Goal: Task Accomplishment & Management: Complete application form

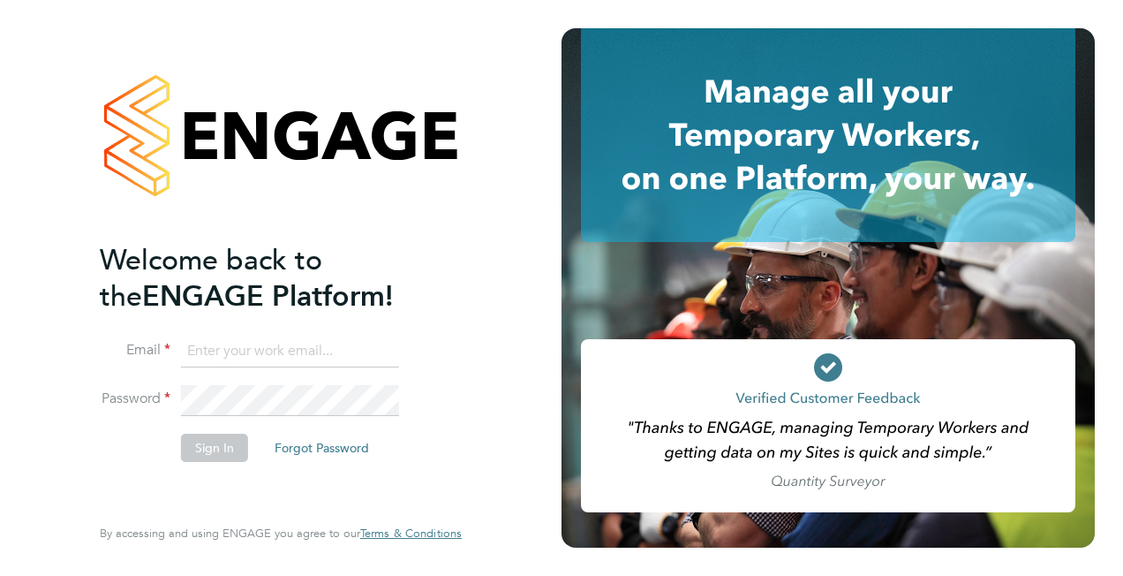
click at [215, 344] on input at bounding box center [290, 352] width 218 height 32
type input "Esther.jilo2@justice.gov.uk"
click at [202, 445] on button "Sign In" at bounding box center [214, 448] width 67 height 28
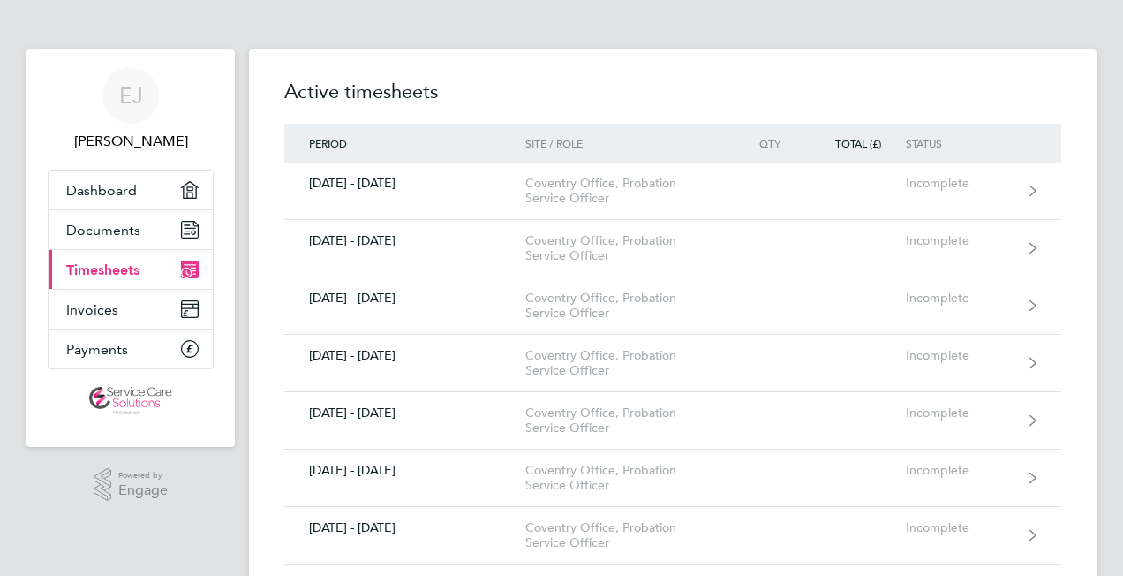
click at [219, 516] on div ".st0{fill:#C0C1C2;} Powered by Engage" at bounding box center [130, 485] width 208 height 76
click at [556, 82] on h2 "Active timesheets" at bounding box center [672, 101] width 777 height 46
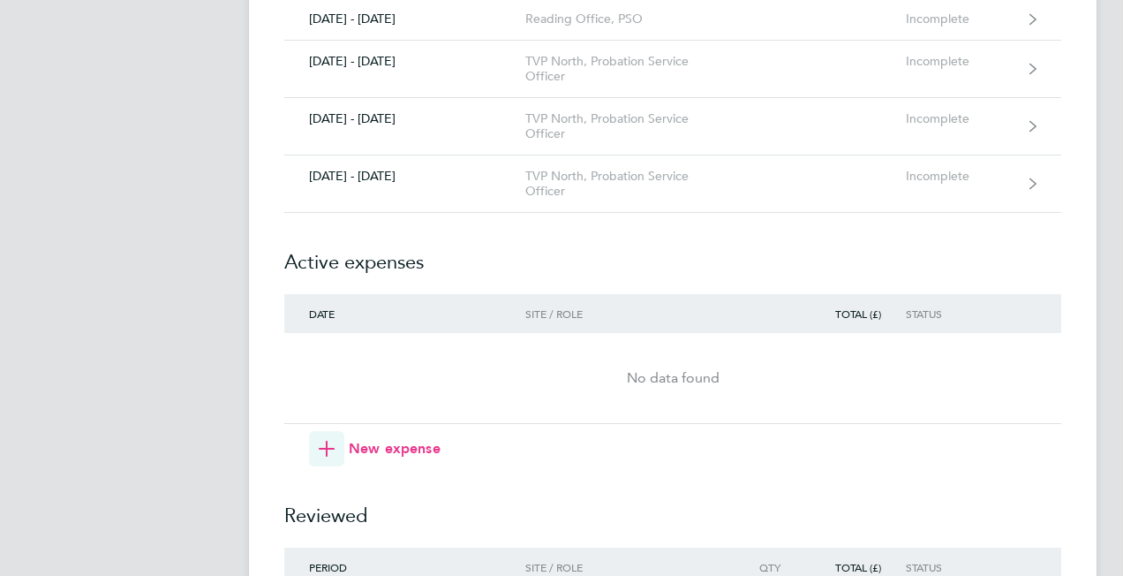
scroll to position [2296, 0]
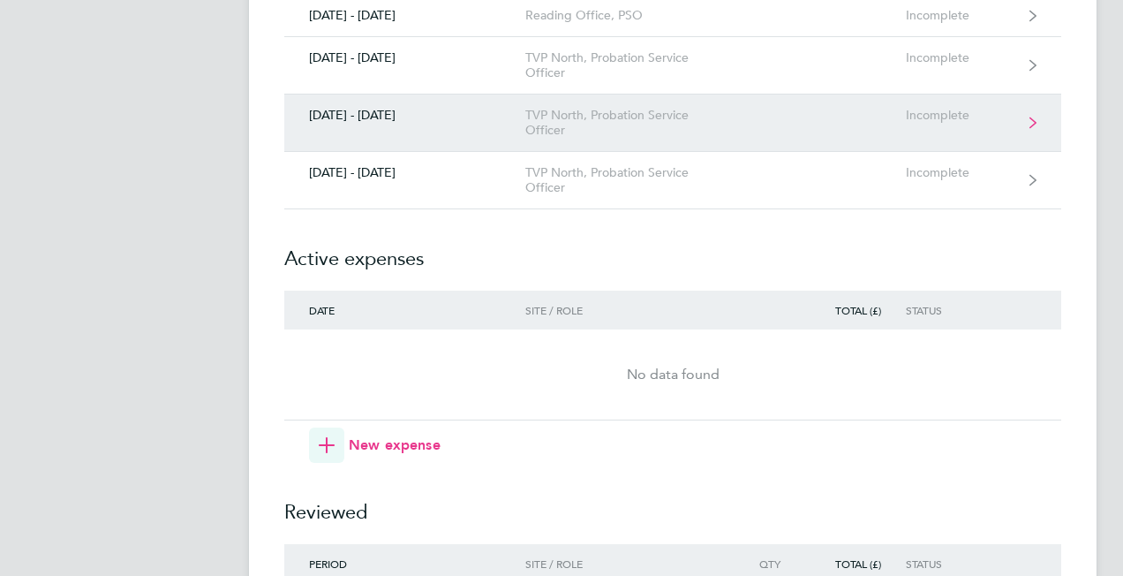
click at [386, 94] on link "[DATE] - [DATE] TVP North, Probation Service Officer Incomplete" at bounding box center [672, 122] width 777 height 57
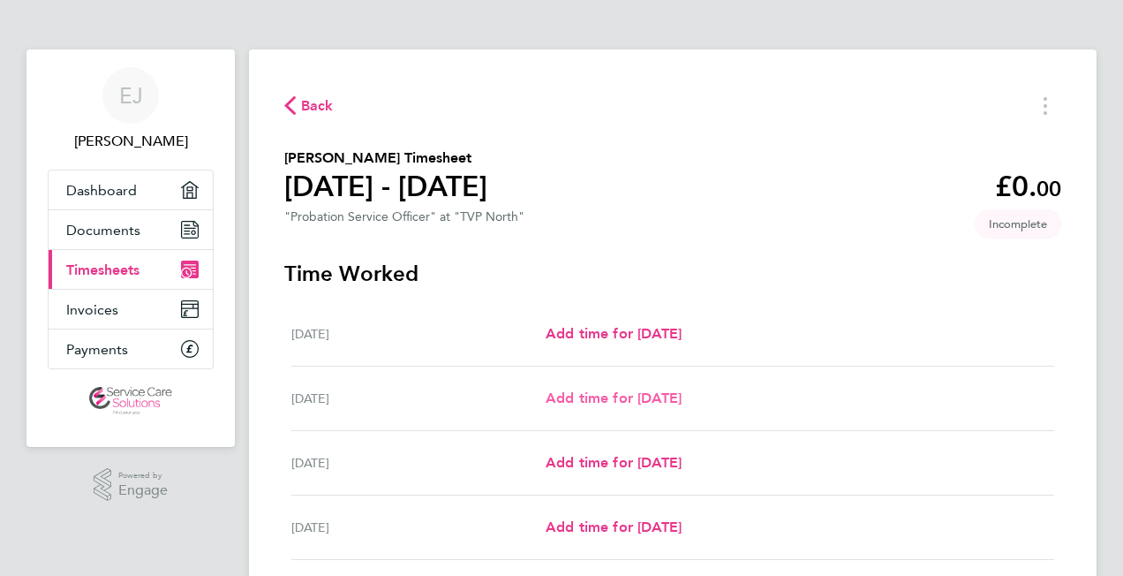
click at [622, 401] on span "Add time for [DATE]" at bounding box center [614, 397] width 136 height 17
select select "30"
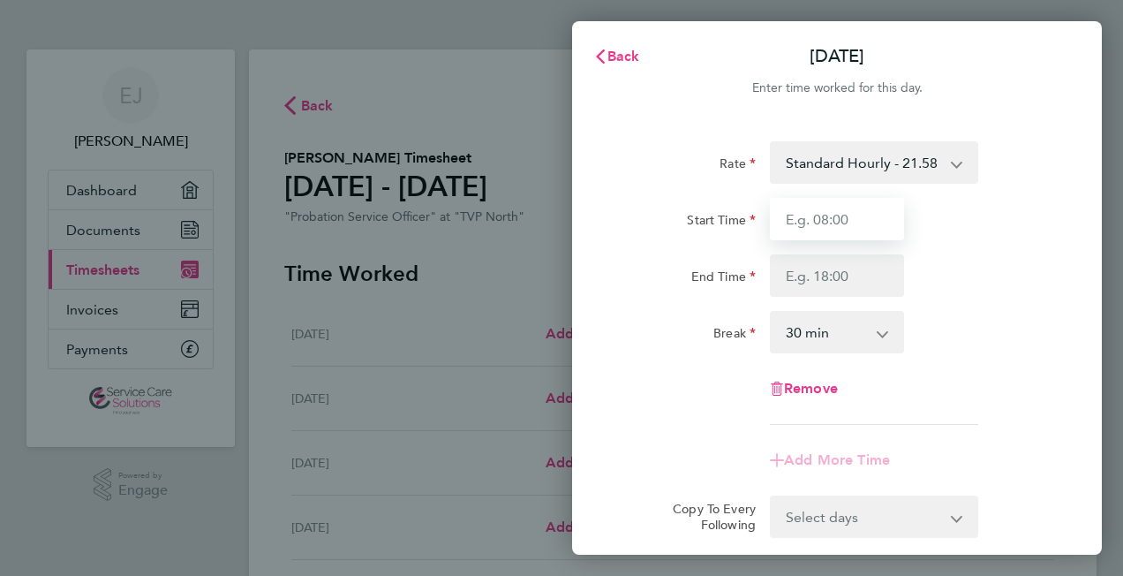
click at [810, 215] on input "Start Time" at bounding box center [837, 219] width 134 height 42
type input "09:00"
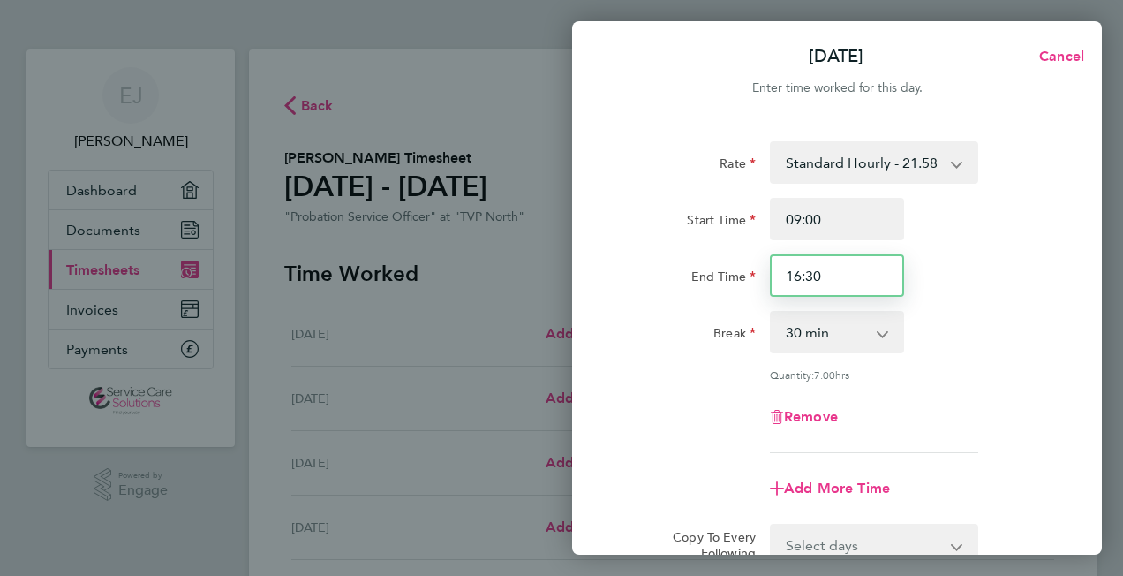
click at [830, 277] on input "16:30" at bounding box center [837, 275] width 134 height 42
type input "1"
type input "17:00"
click at [1051, 348] on div "Break 0 min 15 min 30 min 45 min 60 min 75 min 90 min" at bounding box center [837, 332] width 445 height 42
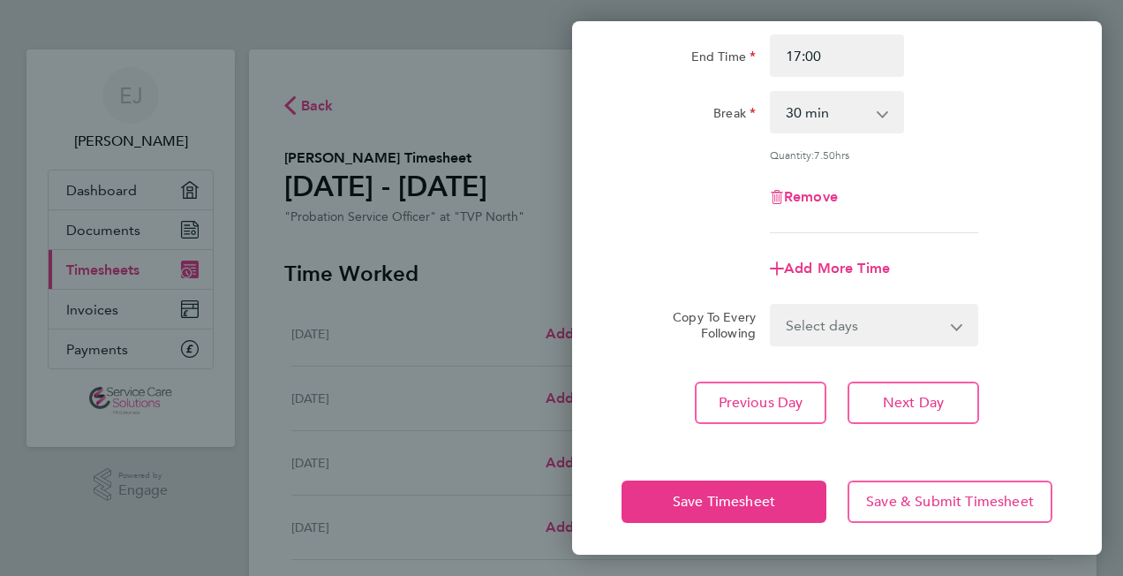
scroll to position [222, 0]
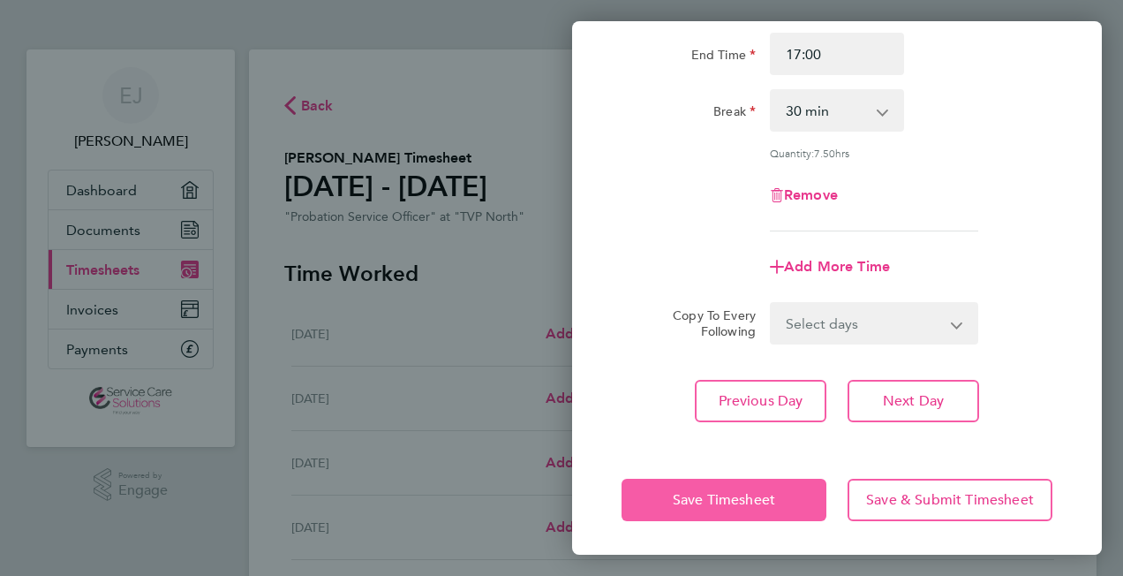
click at [710, 503] on span "Save Timesheet" at bounding box center [724, 500] width 102 height 18
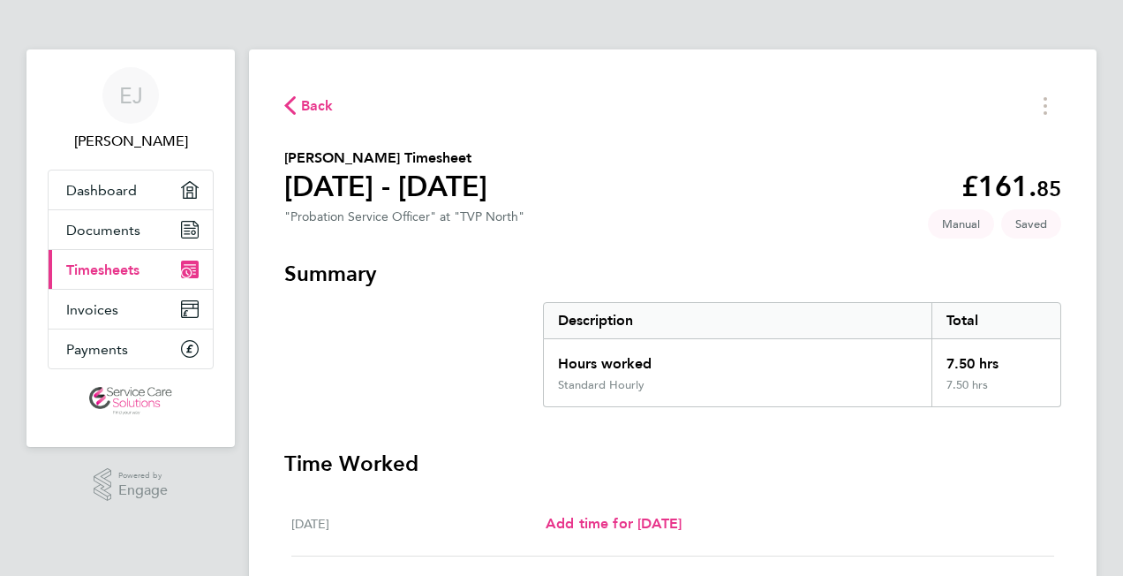
click at [792, 176] on section "[PERSON_NAME] Timesheet [DATE] - [DATE] £161. 85 "Probation Service Officer" at…" at bounding box center [672, 189] width 777 height 84
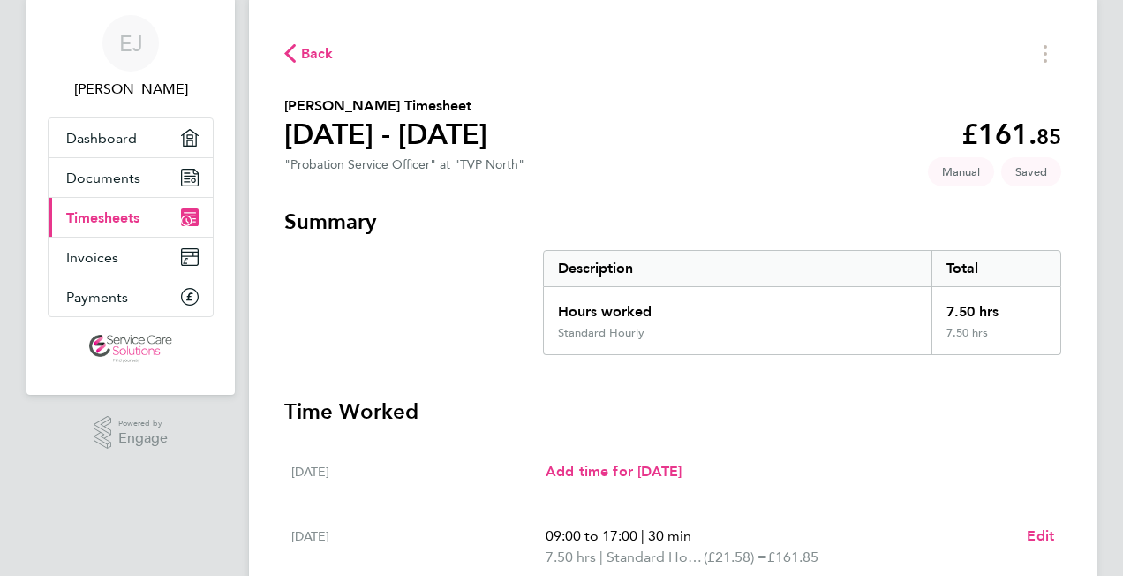
scroll to position [88, 0]
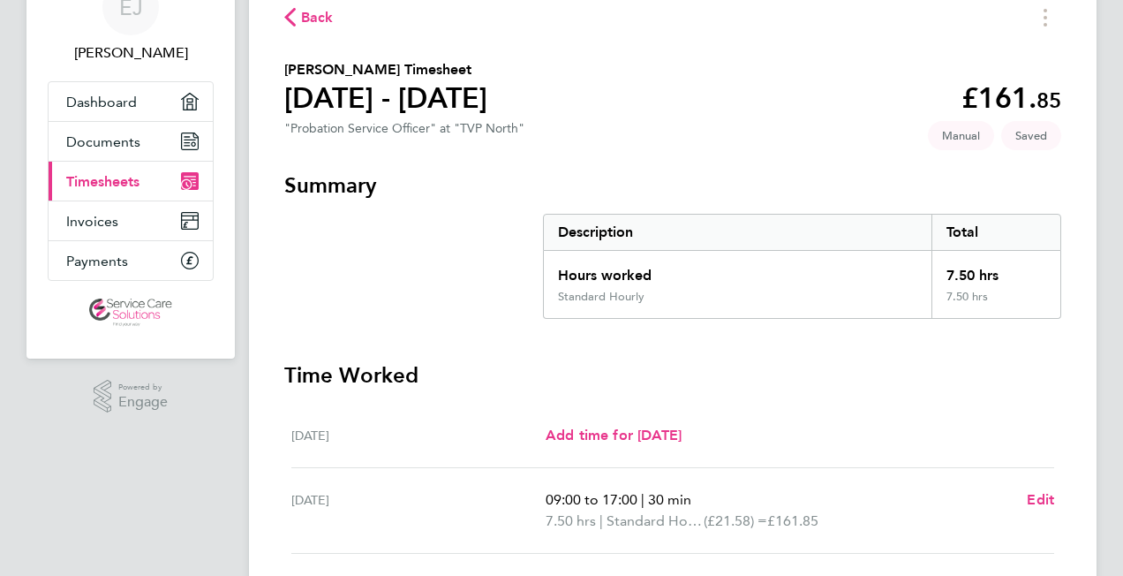
drag, startPoint x: 783, startPoint y: 408, endPoint x: 811, endPoint y: 401, distance: 28.3
click at [788, 407] on div "[DATE] Add time for [DATE] Add time for [DATE]" at bounding box center [672, 436] width 763 height 64
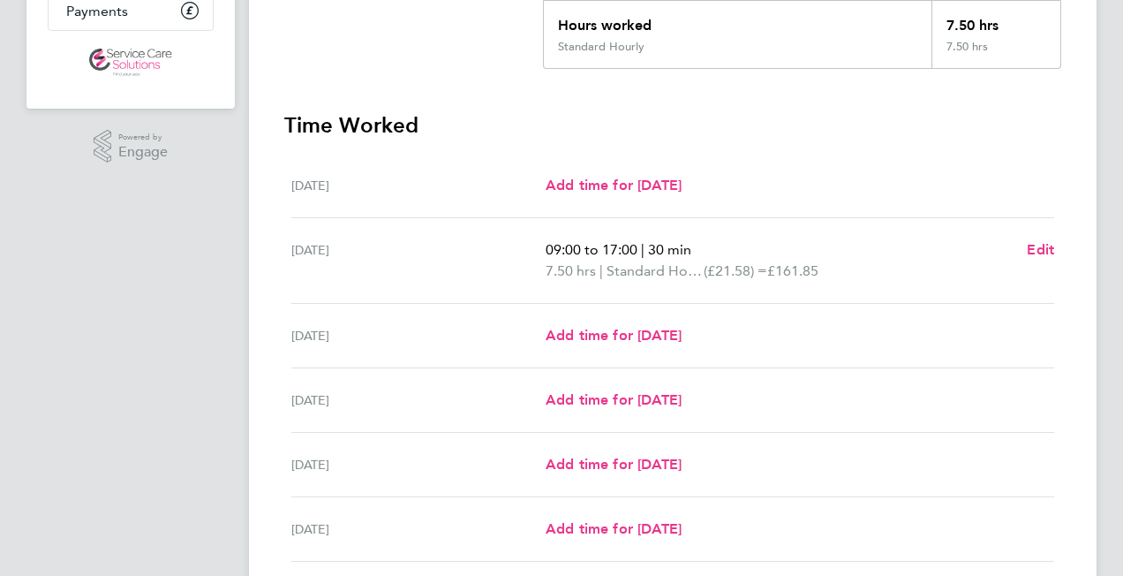
scroll to position [353, 0]
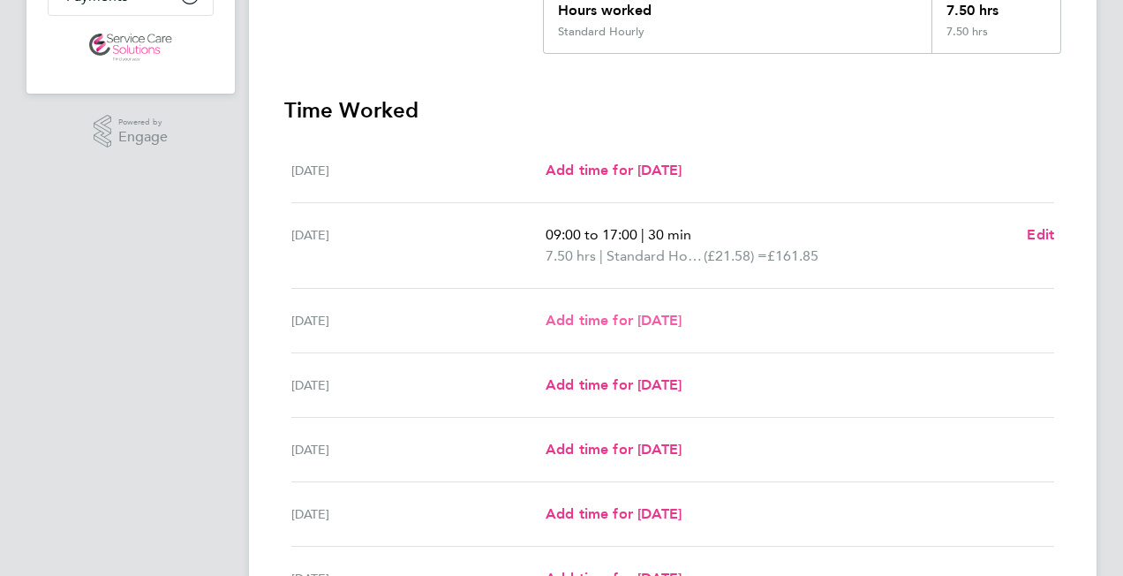
click at [620, 323] on span "Add time for [DATE]" at bounding box center [614, 320] width 136 height 17
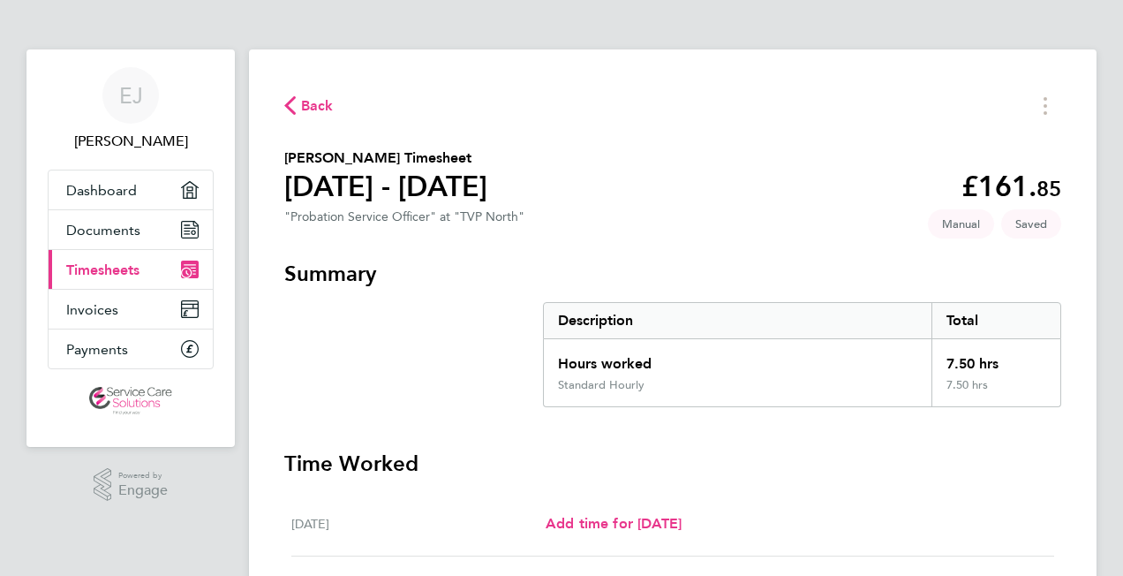
select select "30"
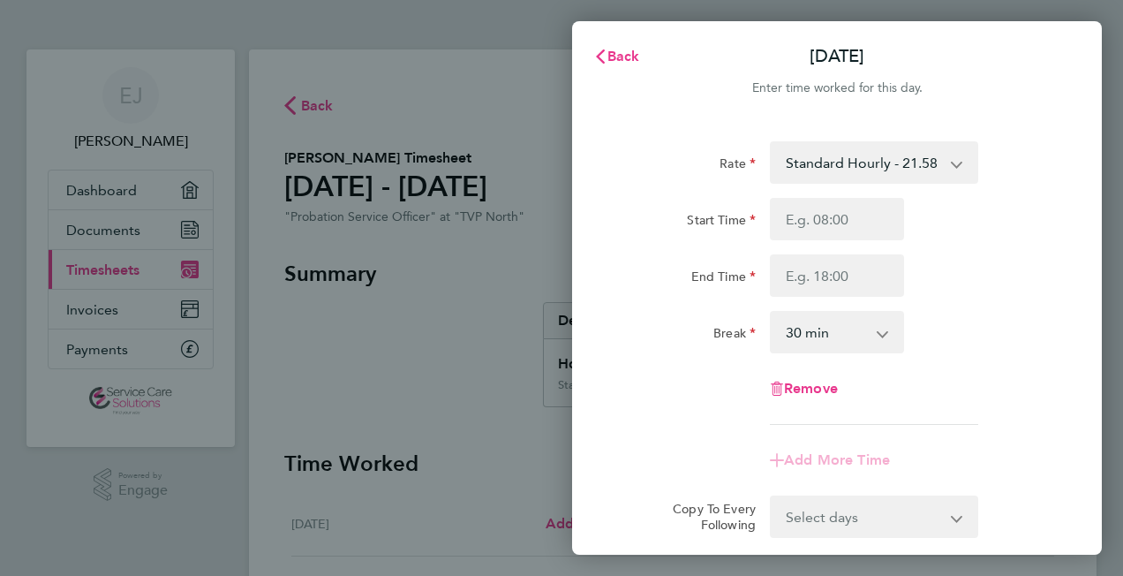
click at [934, 374] on div "Remove" at bounding box center [837, 388] width 445 height 42
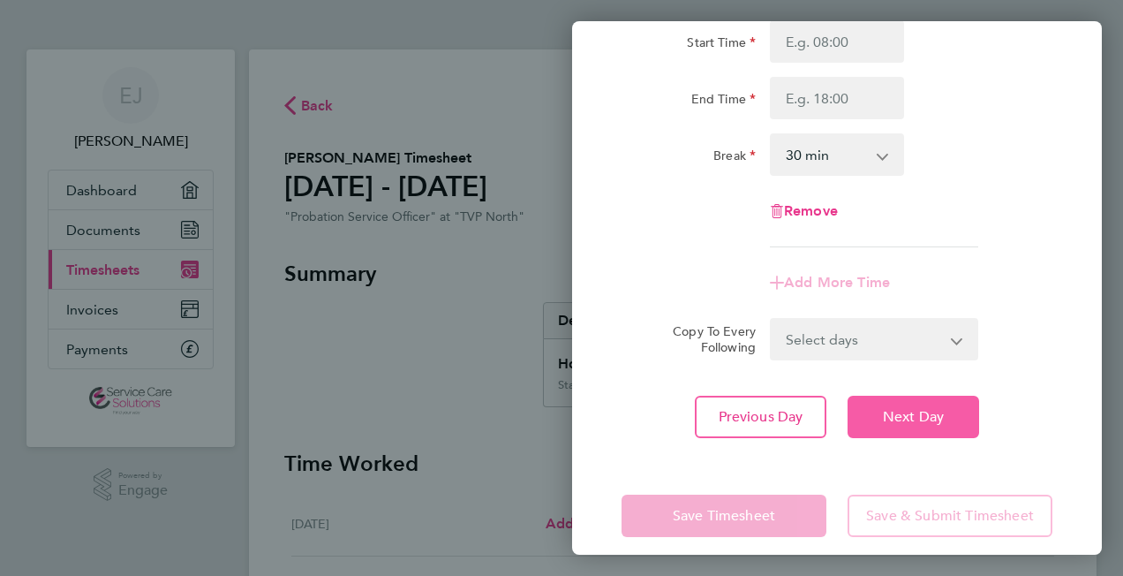
scroll to position [194, 0]
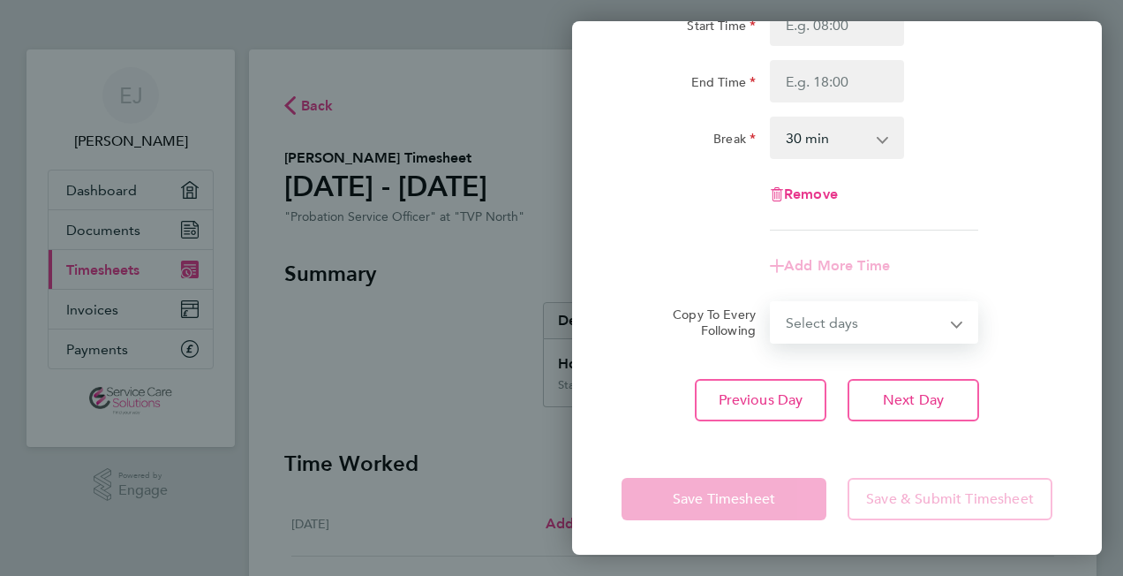
click at [808, 324] on select "Select days Day Weekday (Mon-Fri) Weekend (Sat-Sun) [DATE] [DATE] [DATE] [DATE]" at bounding box center [864, 322] width 185 height 39
select select "WEEKDAY"
click at [772, 303] on select "Select days Day Weekday (Mon-Fri) Weekend (Sat-Sun) [DATE] [DATE] [DATE] [DATE]" at bounding box center [864, 322] width 185 height 39
select select "[DATE]"
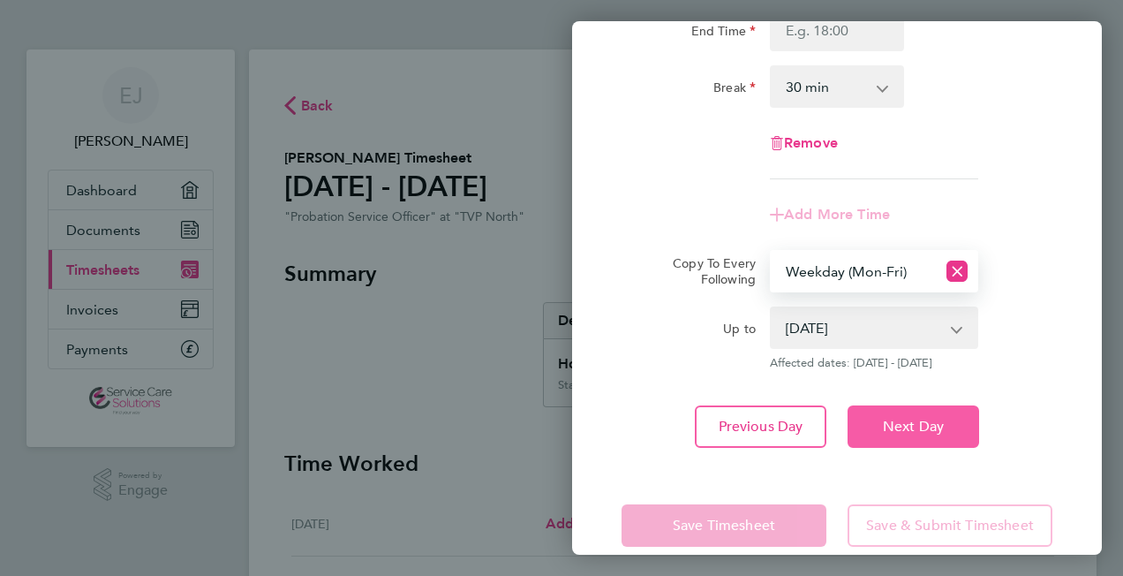
scroll to position [272, 0]
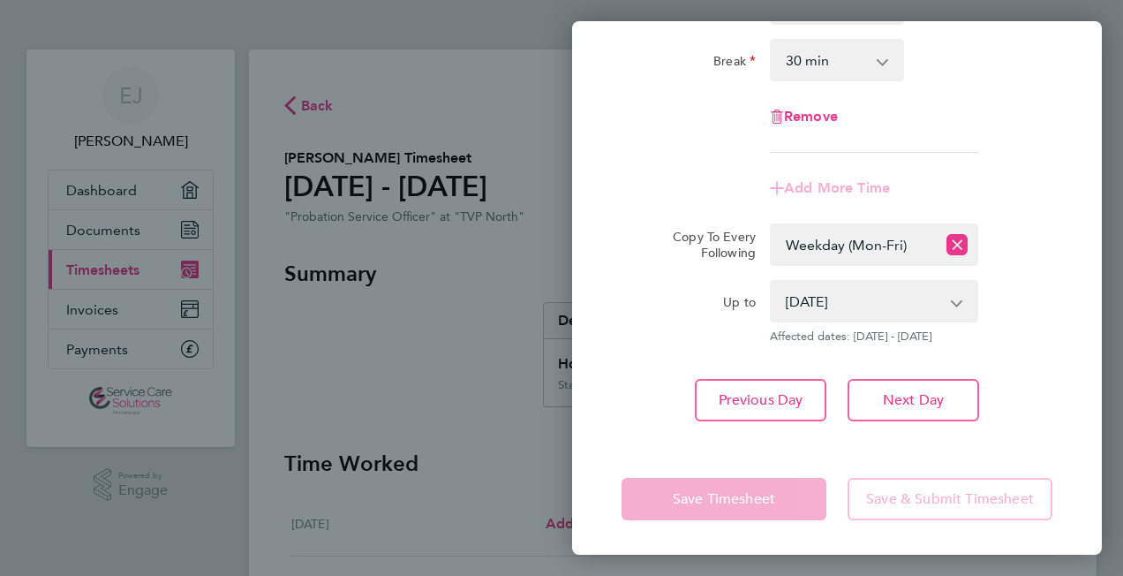
click at [629, 306] on div "Up to" at bounding box center [689, 297] width 134 height 35
click at [695, 432] on div "Rate Standard Hourly - 21.58 Start Time End Time Break 0 min 15 min 30 min 45 m…" at bounding box center [837, 145] width 530 height 594
click at [1019, 317] on div "Up to [DATE] [DATE] [DATE] [DATE] Affected dates: [DATE] - [DATE]" at bounding box center [837, 312] width 445 height 64
click at [847, 236] on select "Select days Day Weekday (Mon-Fri) Weekend (Sat-Sun) [DATE] [DATE] [DATE] [DATE]" at bounding box center [854, 244] width 164 height 39
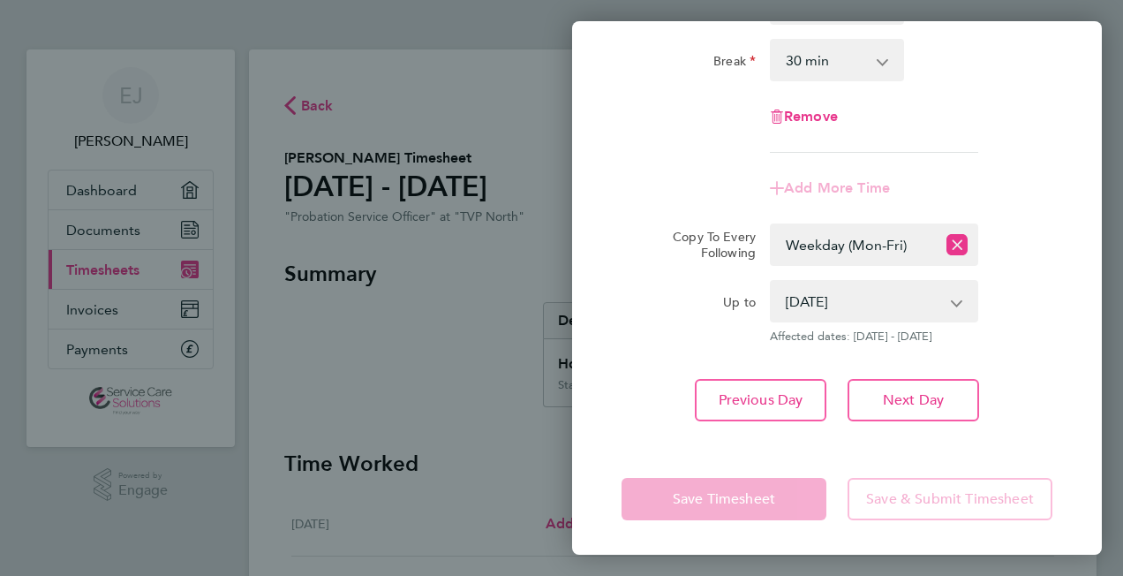
click at [1090, 345] on div "Rate Standard Hourly - 21.58 Start Time End Time Break 0 min 15 min 30 min 45 m…" at bounding box center [837, 145] width 530 height 594
click at [819, 191] on app-form-button "Add More Time" at bounding box center [837, 188] width 134 height 14
click at [687, 496] on app-form-button "Save Timesheet" at bounding box center [729, 499] width 215 height 42
click at [962, 244] on icon "Reset selection" at bounding box center [957, 244] width 21 height 21
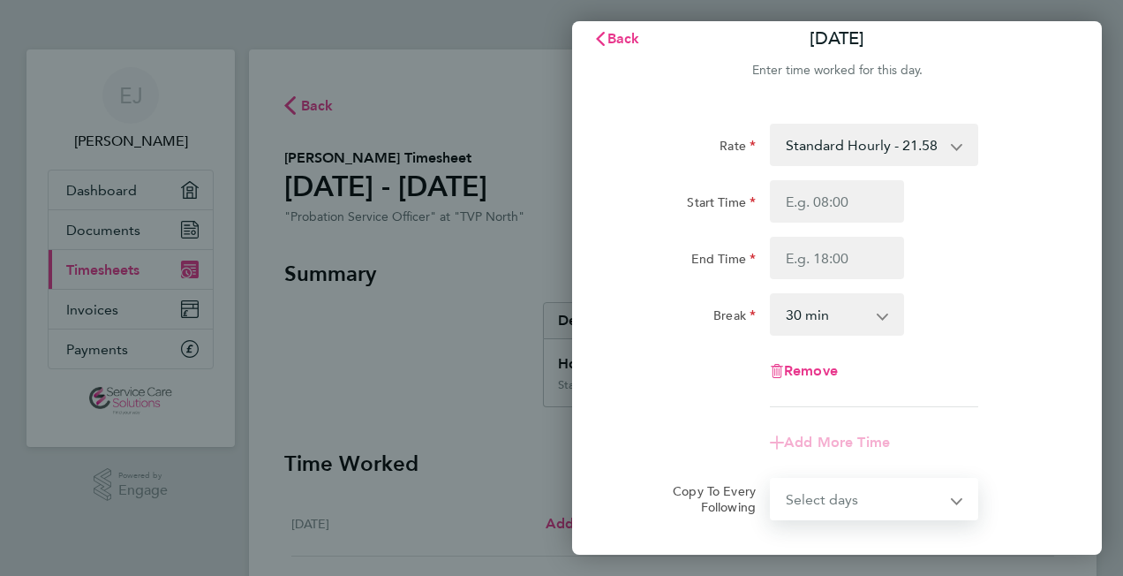
scroll to position [0, 0]
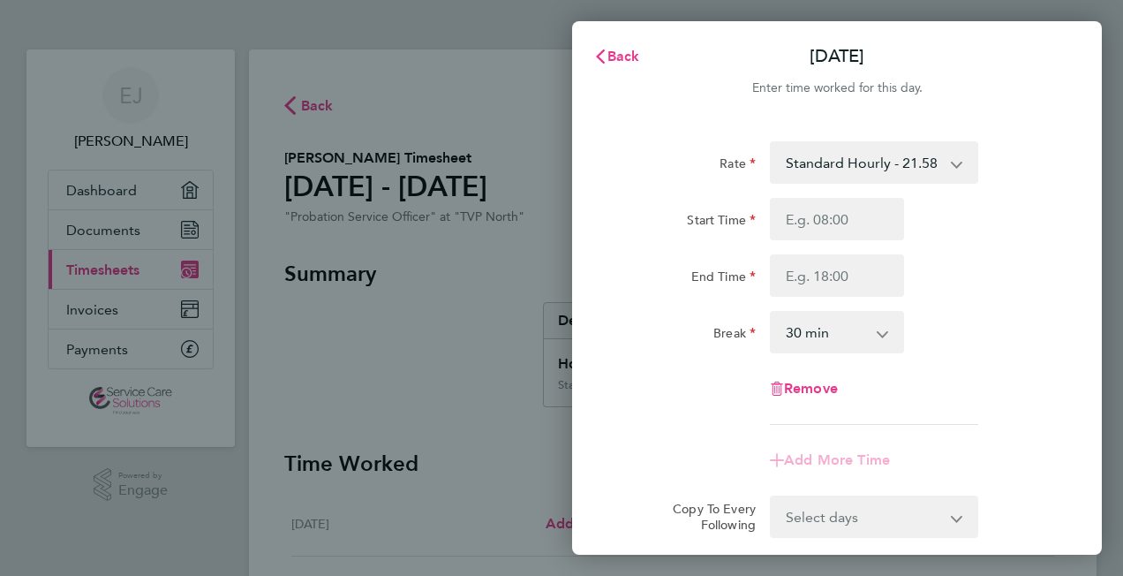
click at [961, 297] on div "Rate Standard Hourly - 21.58 Start Time End Time Break 0 min 15 min 30 min 45 m…" at bounding box center [837, 282] width 431 height 283
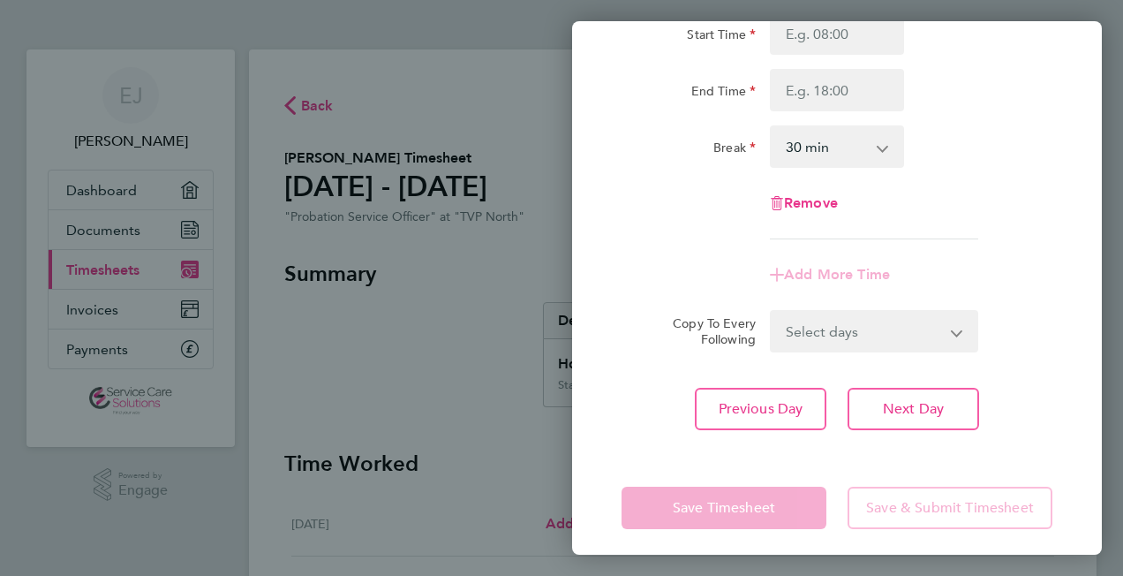
scroll to position [194, 0]
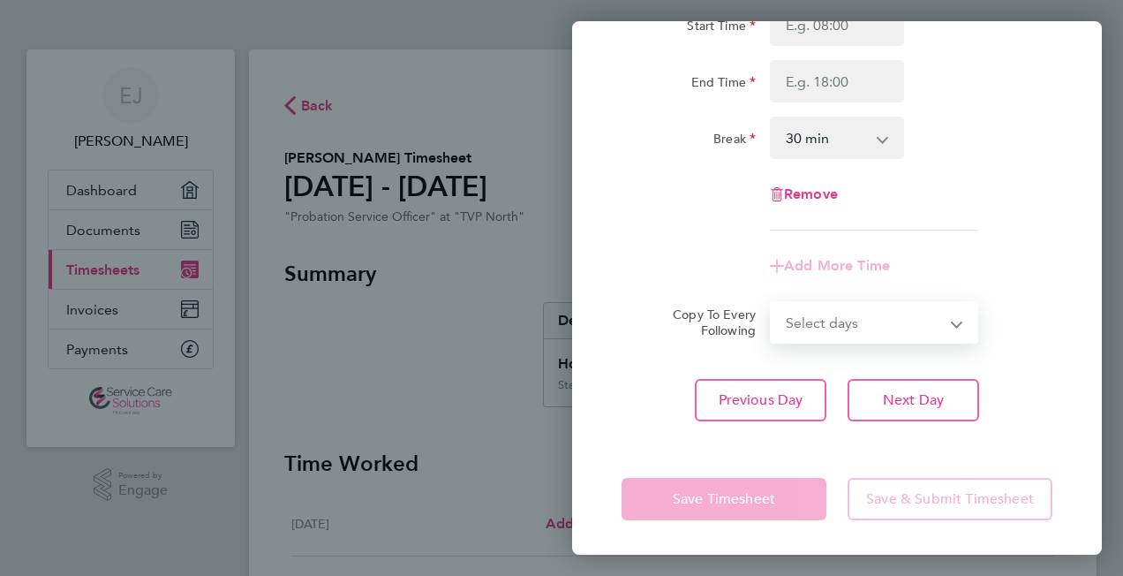
click at [835, 321] on select "Select days Day Weekday (Mon-Fri) Weekend (Sat-Sun) [DATE] [DATE] [DATE] [DATE]" at bounding box center [864, 322] width 185 height 39
select select "WEEKDAY"
click at [772, 303] on select "Select days Day Weekday (Mon-Fri) Weekend (Sat-Sun) [DATE] [DATE] [DATE] [DATE]" at bounding box center [864, 322] width 185 height 39
select select "[DATE]"
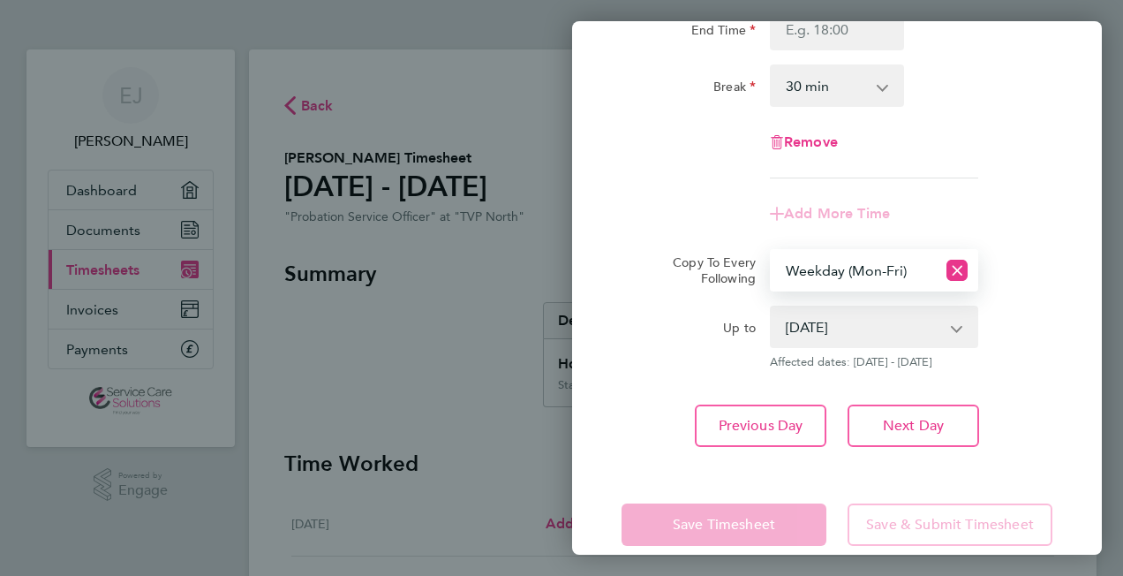
scroll to position [272, 0]
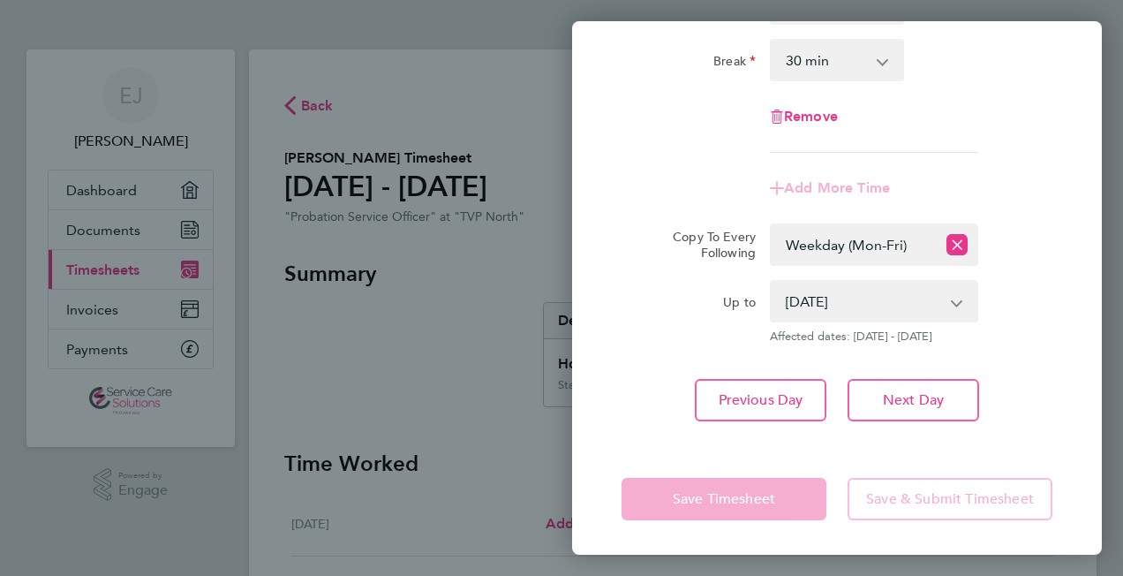
click at [634, 455] on div "Save Timesheet Save & Submit Timesheet" at bounding box center [837, 498] width 530 height 113
click at [590, 366] on div "Rate Standard Hourly - 21.58 Start Time End Time Break 0 min 15 min 30 min 45 m…" at bounding box center [837, 145] width 530 height 594
click at [638, 403] on div "Previous Day Next Day" at bounding box center [837, 400] width 431 height 42
click at [955, 238] on icon "Reset selection" at bounding box center [957, 244] width 21 height 21
select select "0: null"
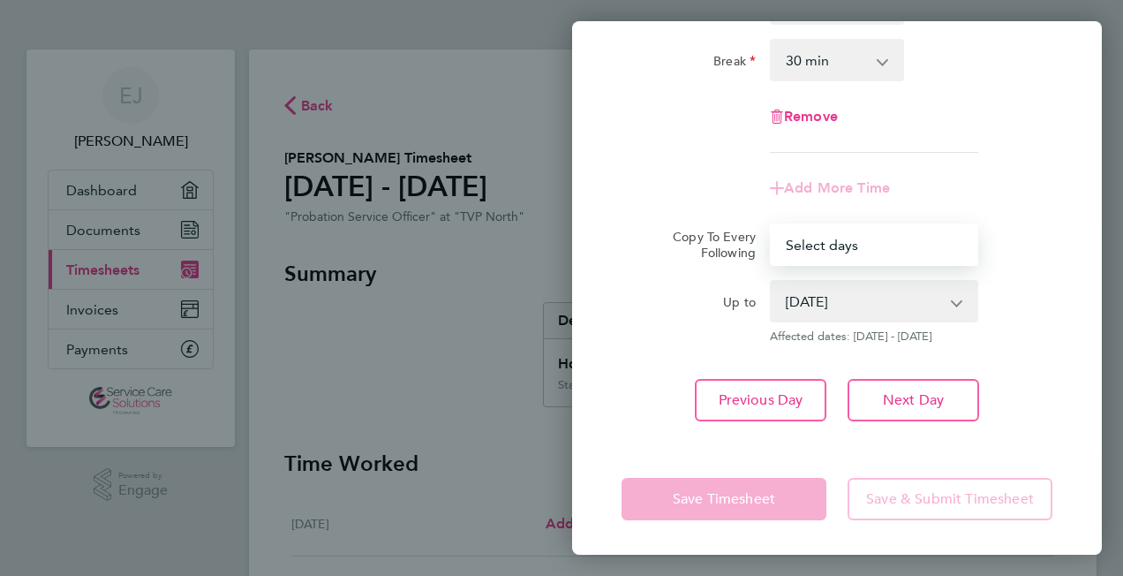
scroll to position [194, 0]
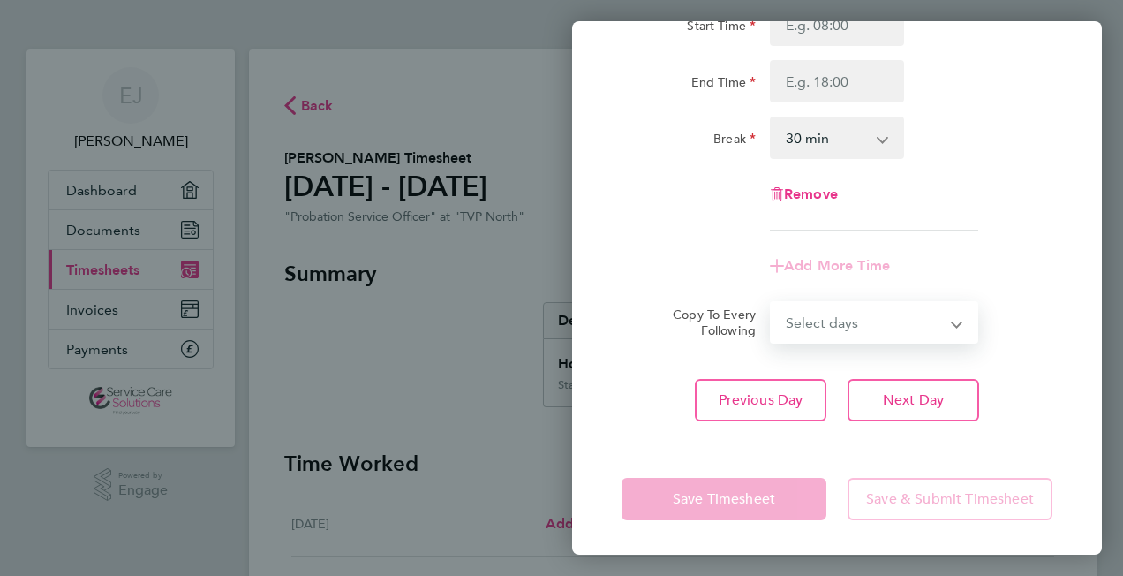
click at [812, 532] on div "Save Timesheet Save & Submit Timesheet" at bounding box center [837, 498] width 530 height 113
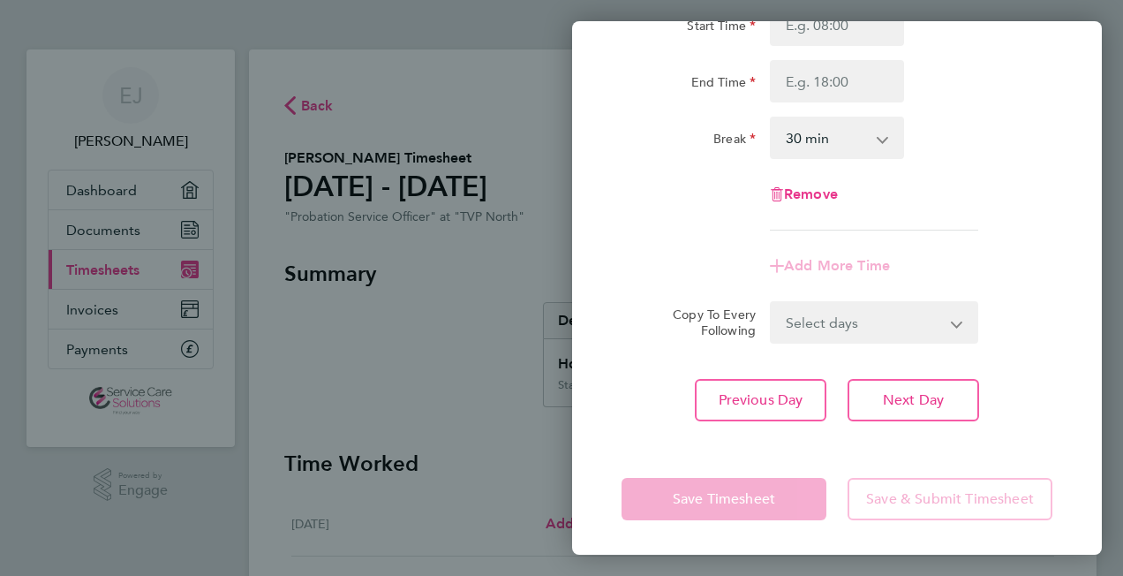
click at [725, 498] on app-form-button "Save Timesheet" at bounding box center [729, 499] width 215 height 42
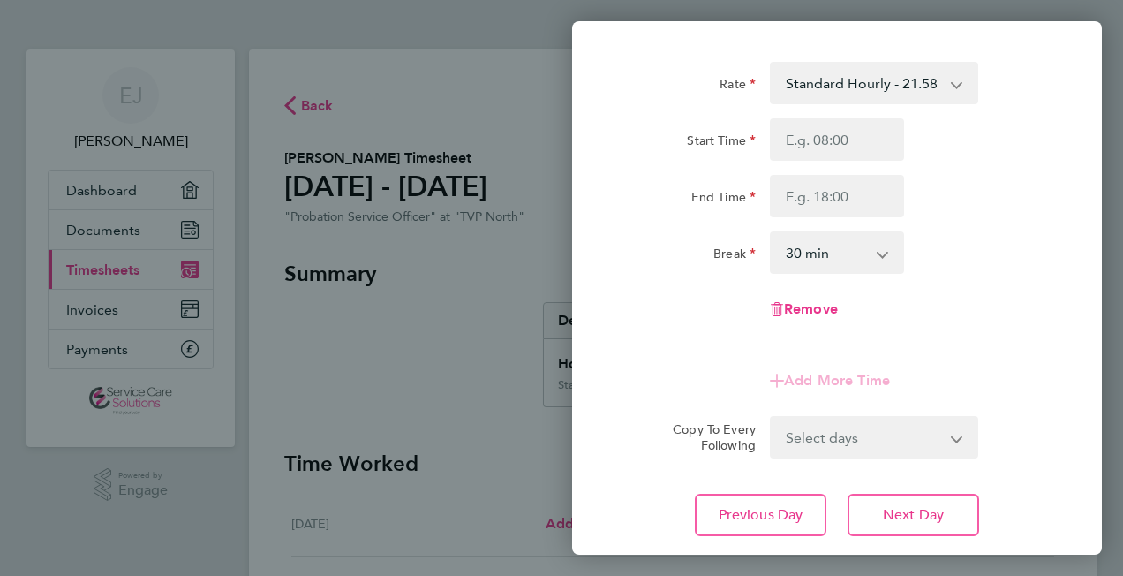
scroll to position [0, 0]
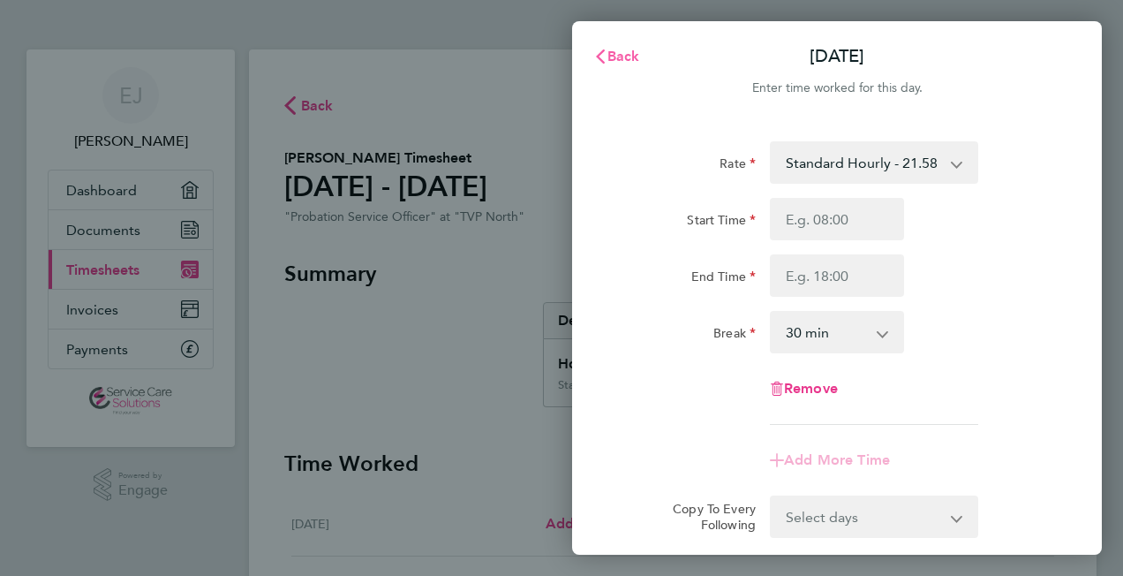
click at [620, 51] on span "Back" at bounding box center [623, 56] width 33 height 17
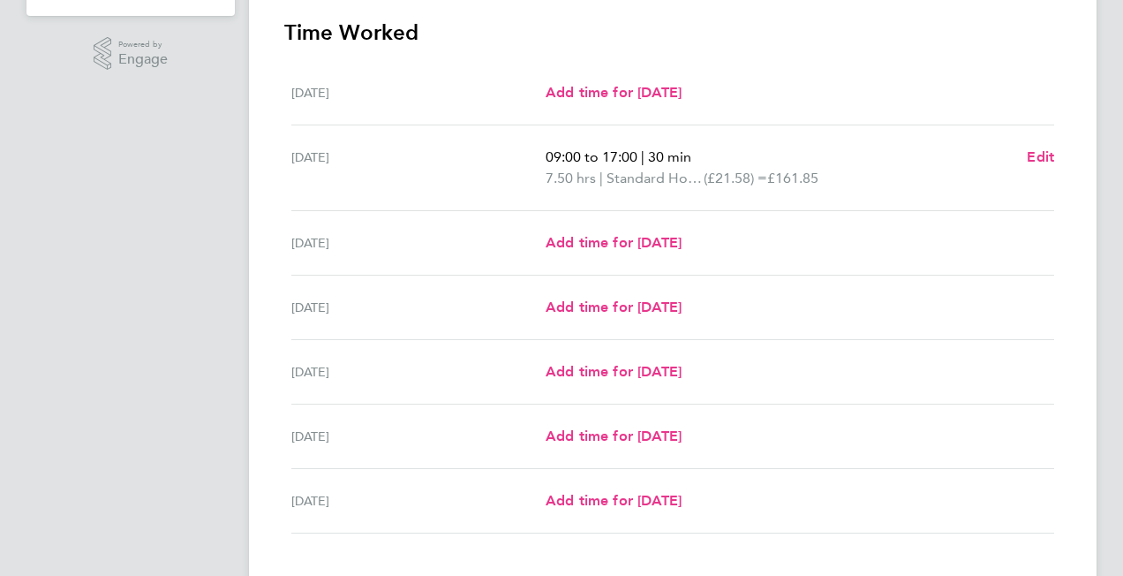
scroll to position [441, 0]
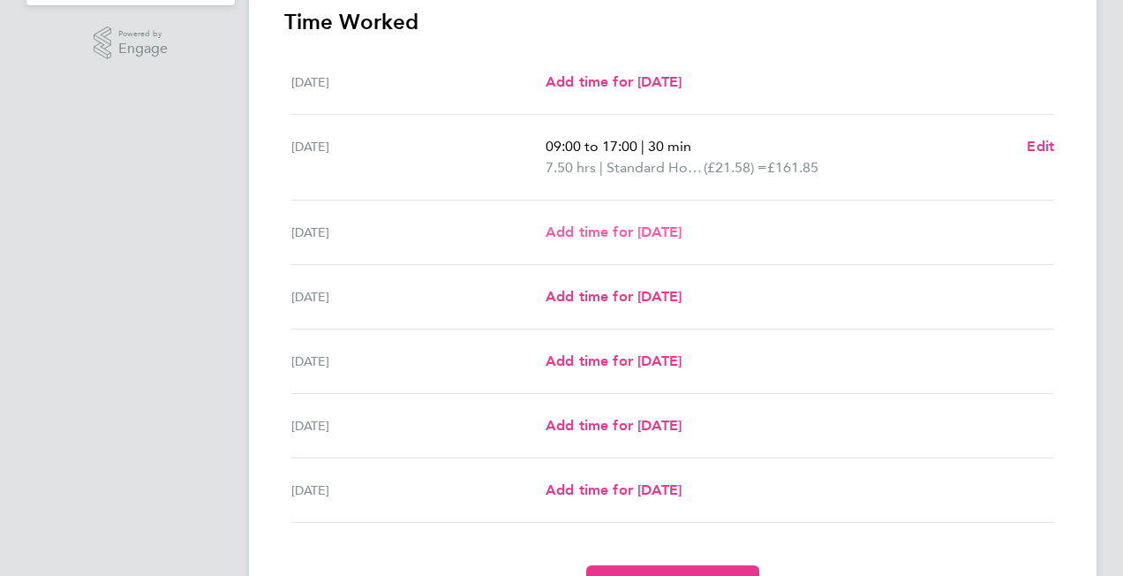
click at [621, 232] on span "Add time for [DATE]" at bounding box center [614, 231] width 136 height 17
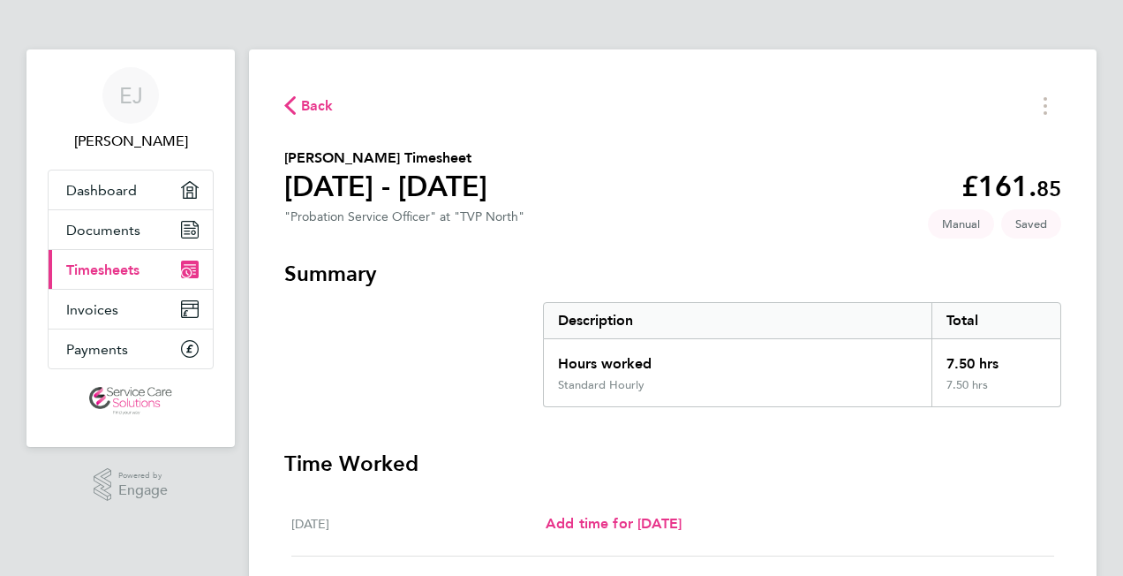
select select "30"
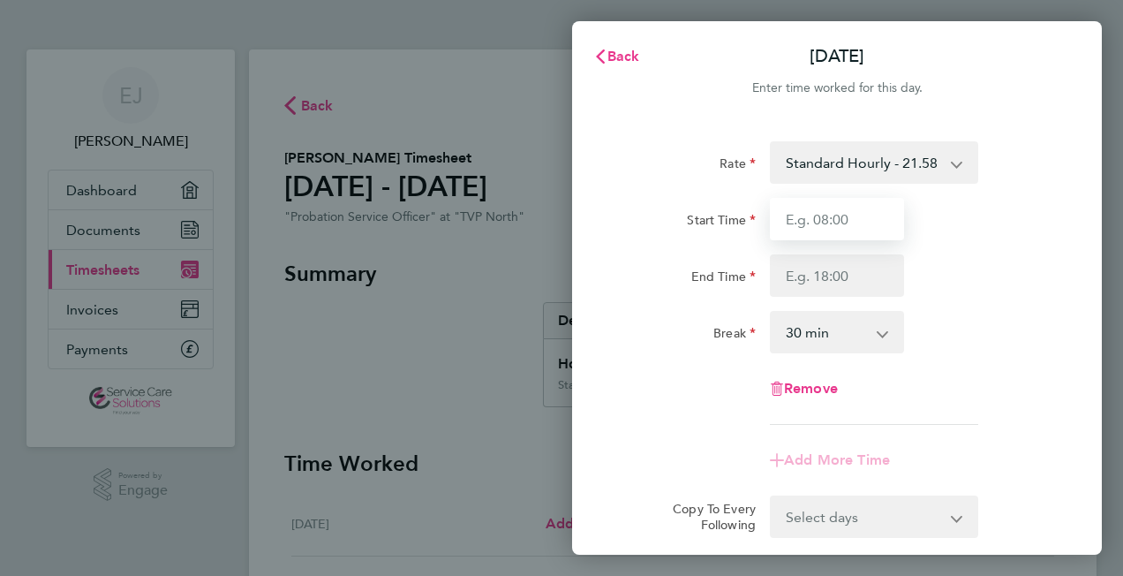
click at [819, 211] on input "Start Time" at bounding box center [837, 219] width 134 height 42
type input "09:00"
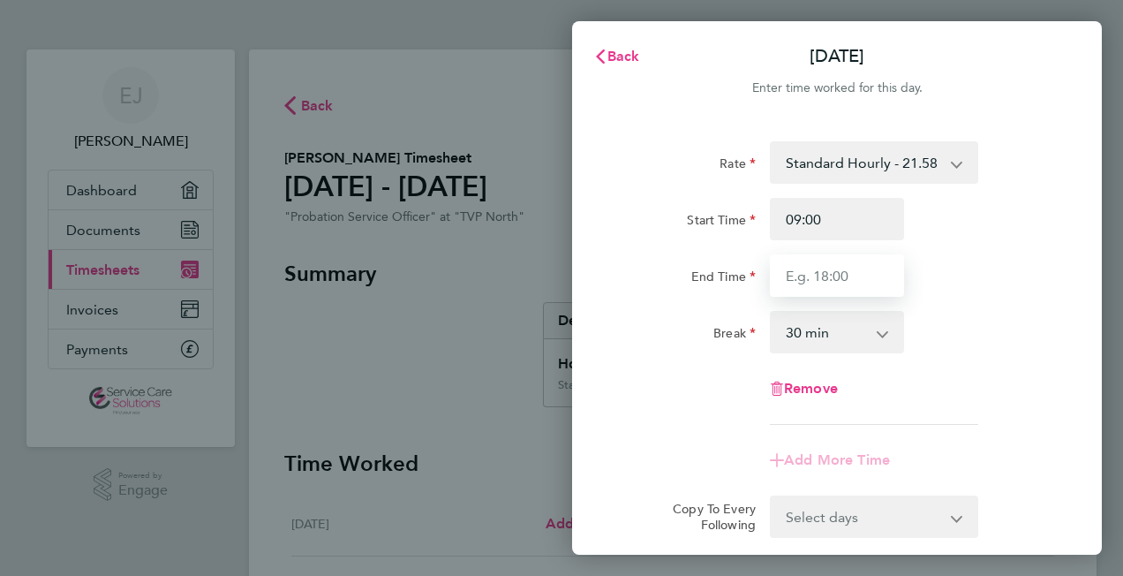
type input "17:00"
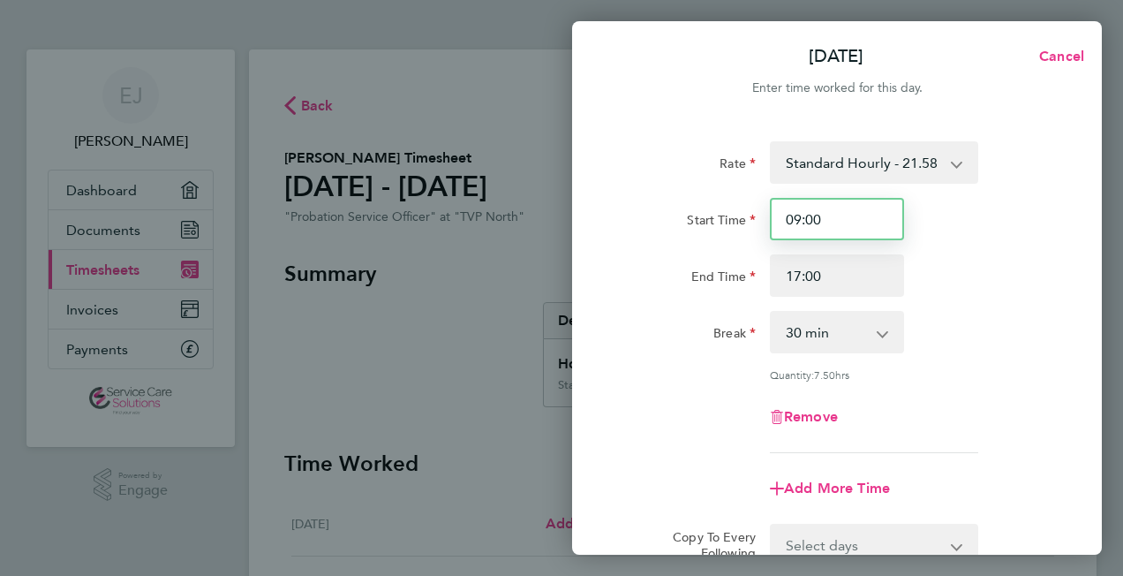
scroll to position [222, 0]
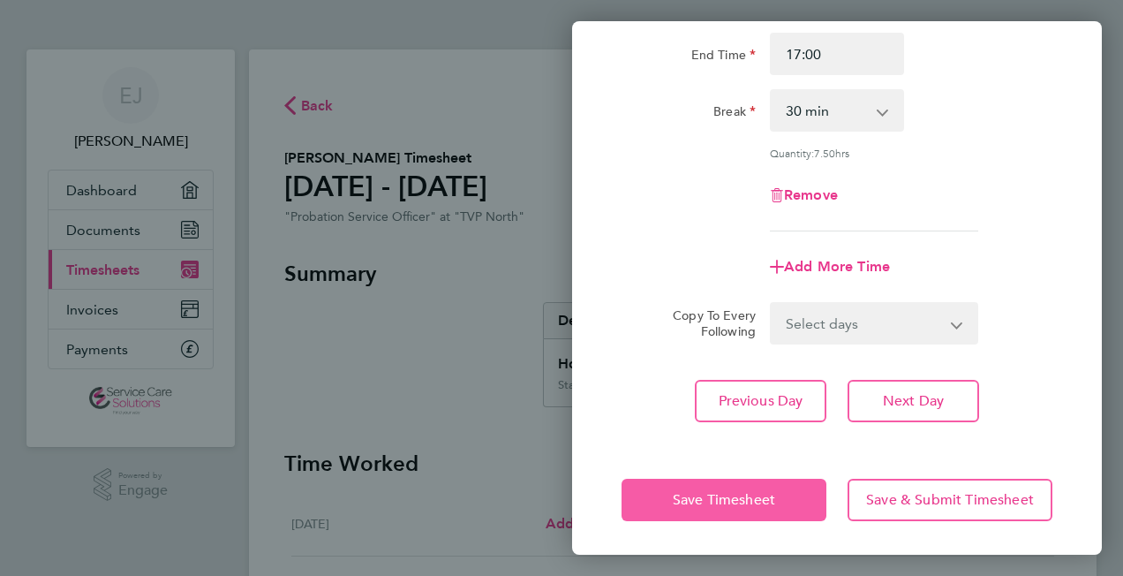
click at [706, 496] on span "Save Timesheet" at bounding box center [724, 500] width 102 height 18
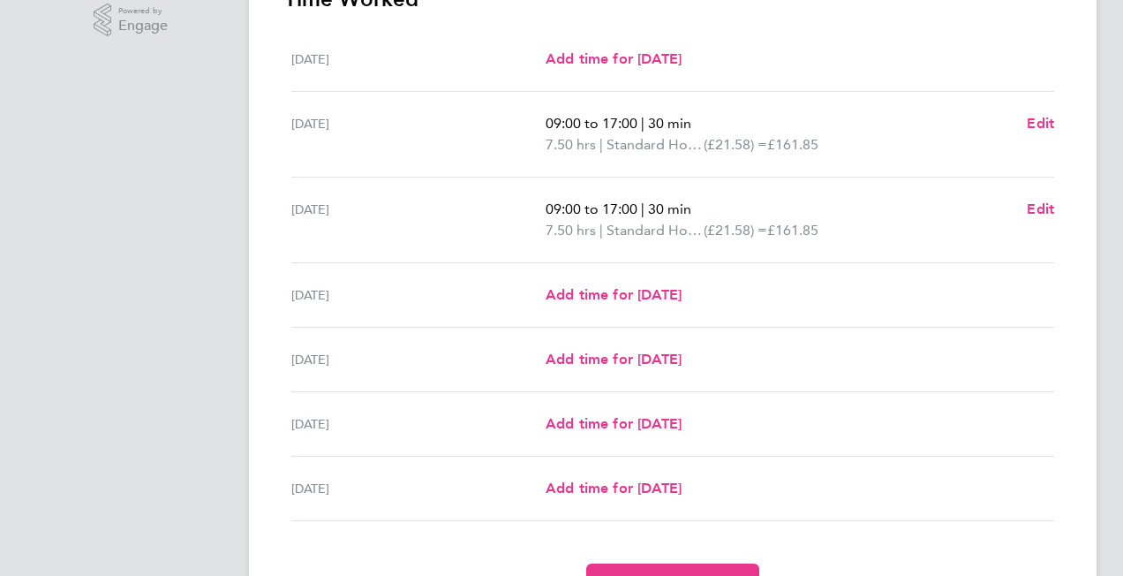
scroll to position [530, 0]
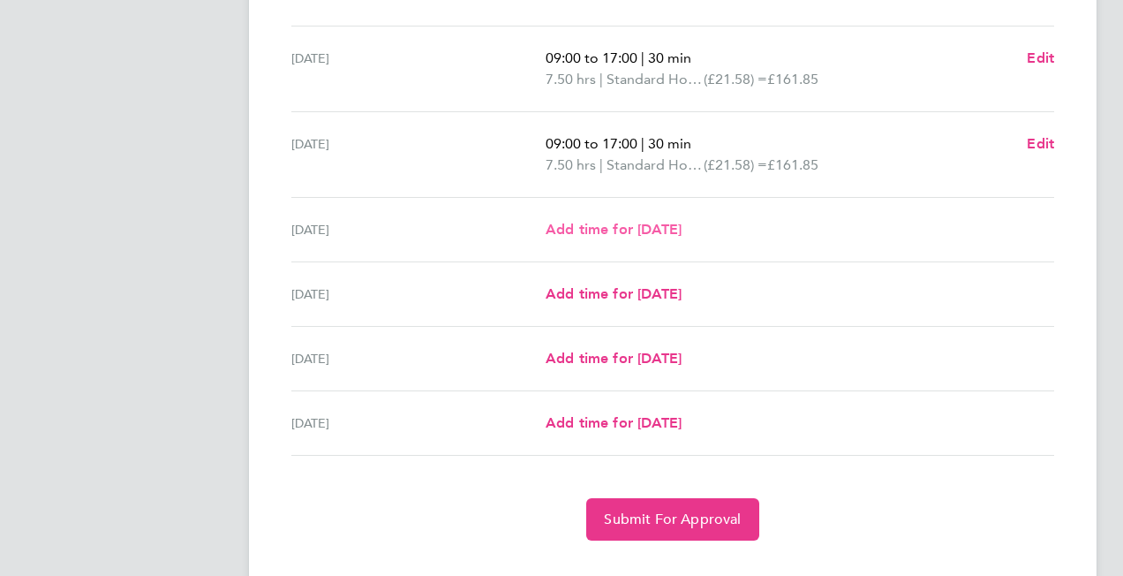
click at [619, 226] on span "Add time for [DATE]" at bounding box center [614, 229] width 136 height 17
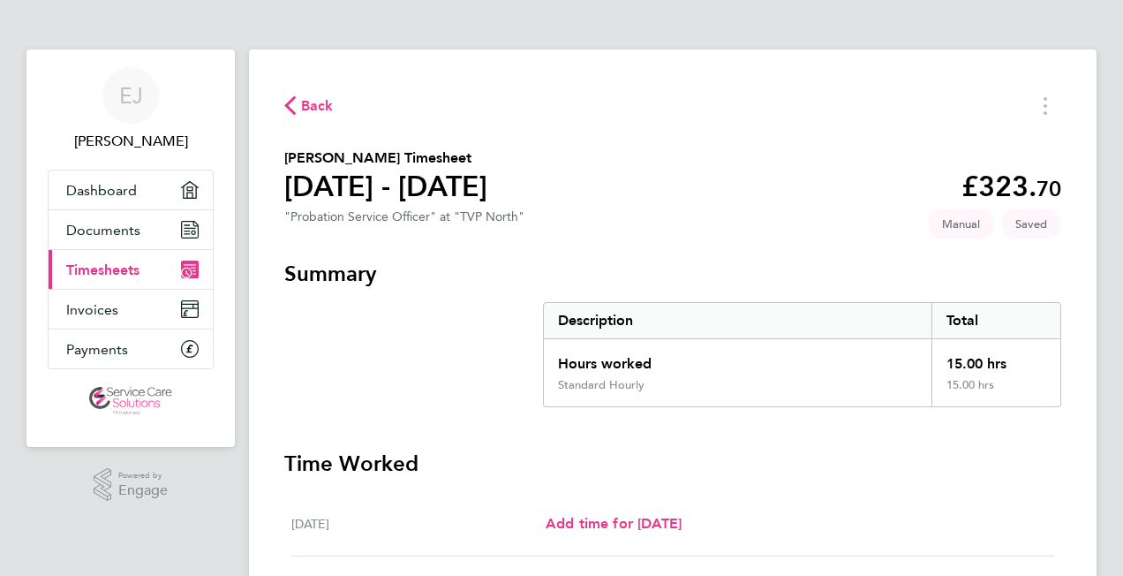
select select "30"
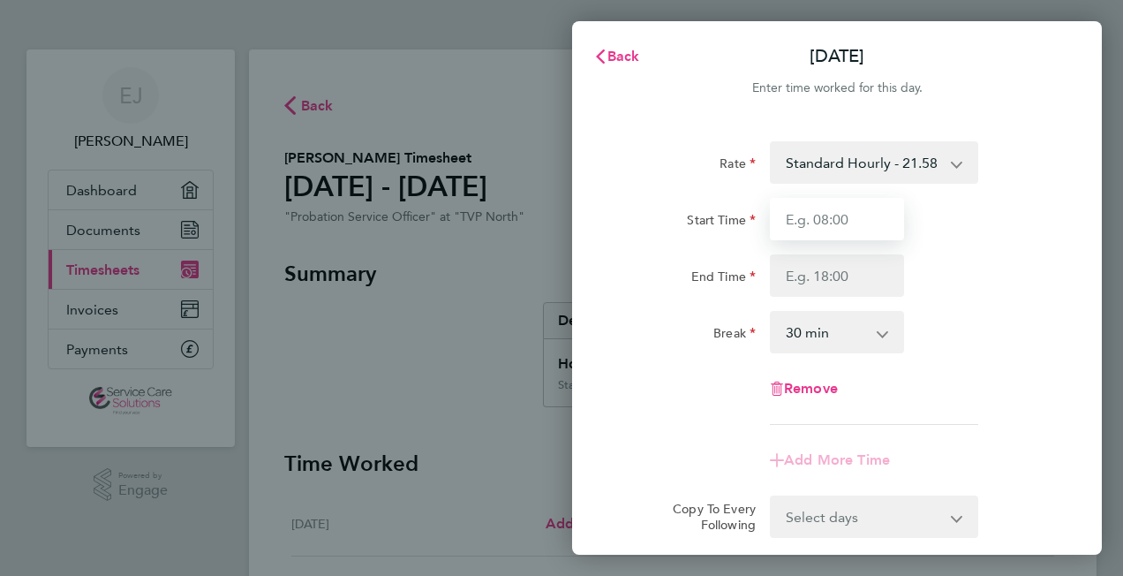
click at [814, 214] on input "Start Time" at bounding box center [837, 219] width 134 height 42
type input "09:00"
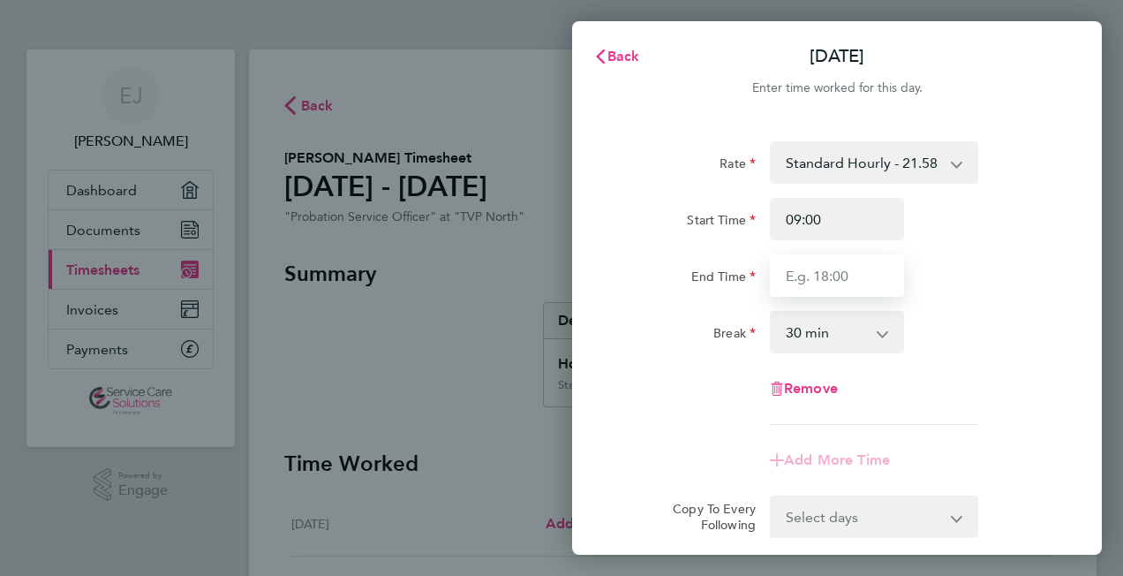
type input "17:00"
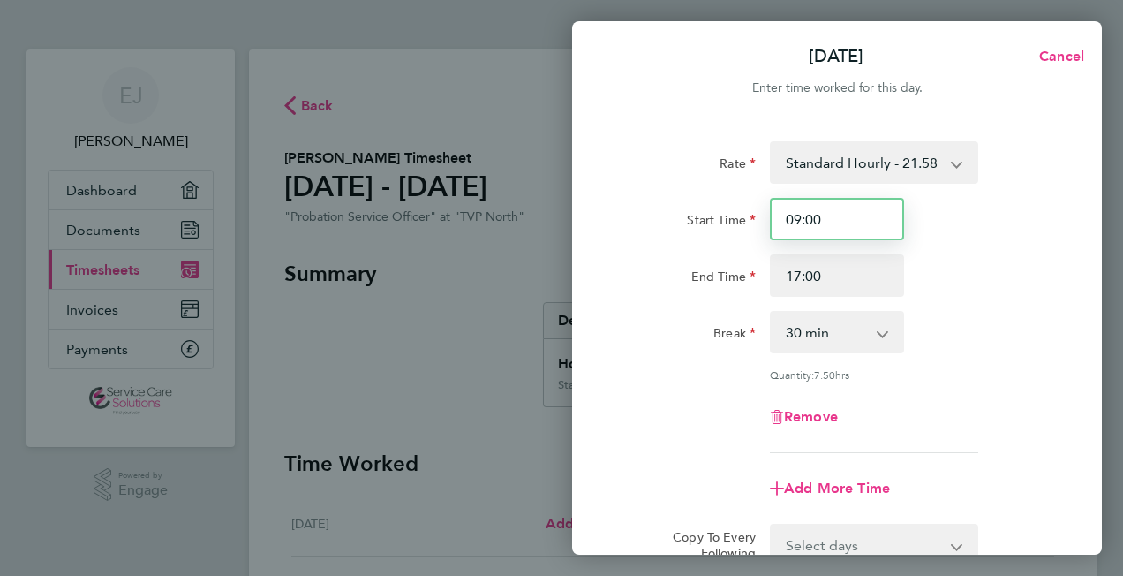
scroll to position [222, 0]
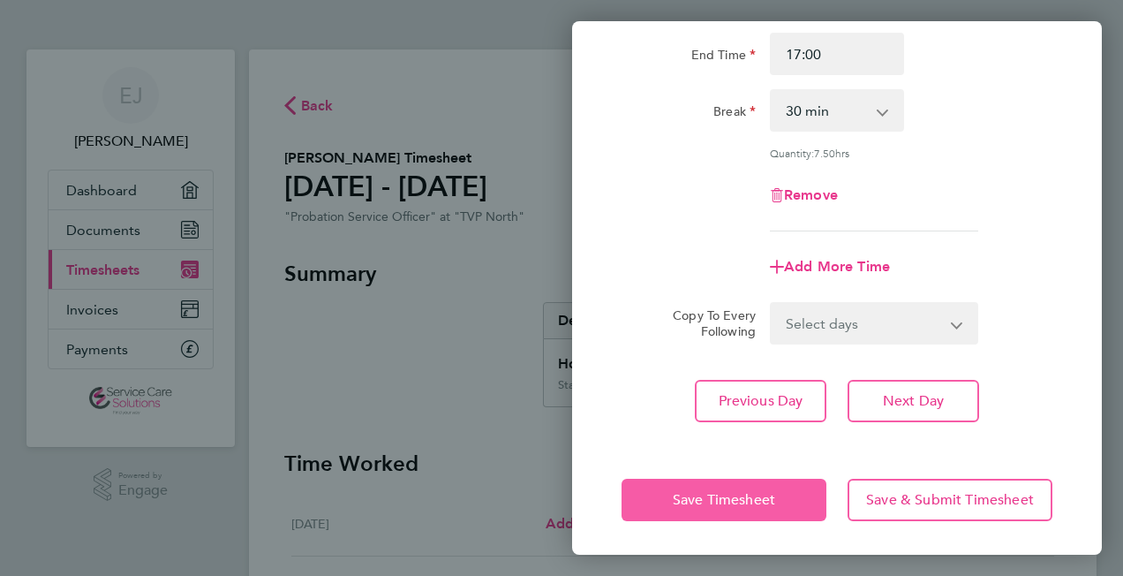
click at [710, 492] on span "Save Timesheet" at bounding box center [724, 500] width 102 height 18
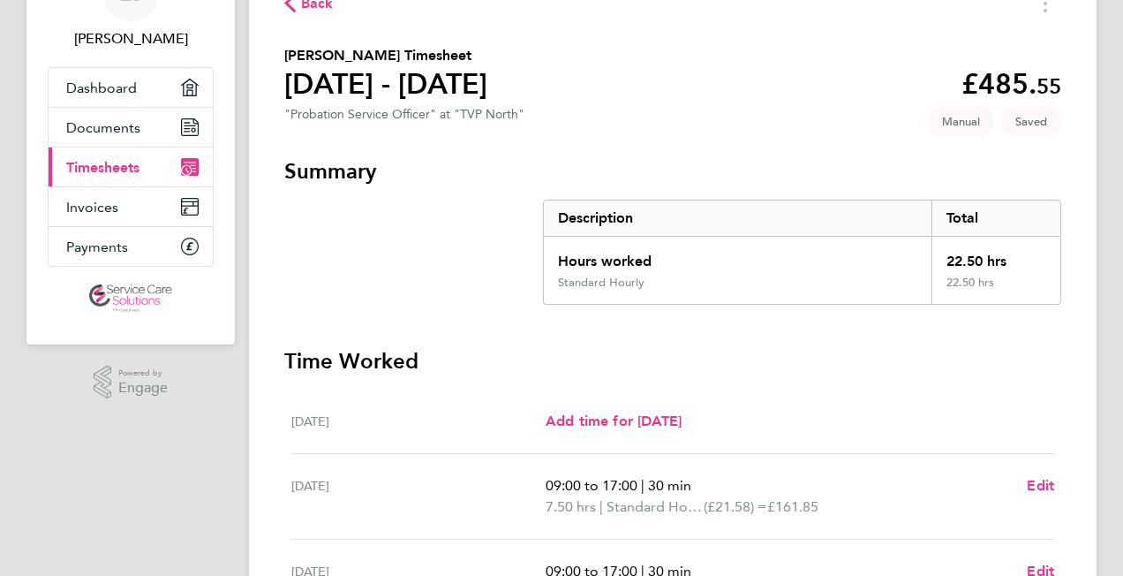
scroll to position [441, 0]
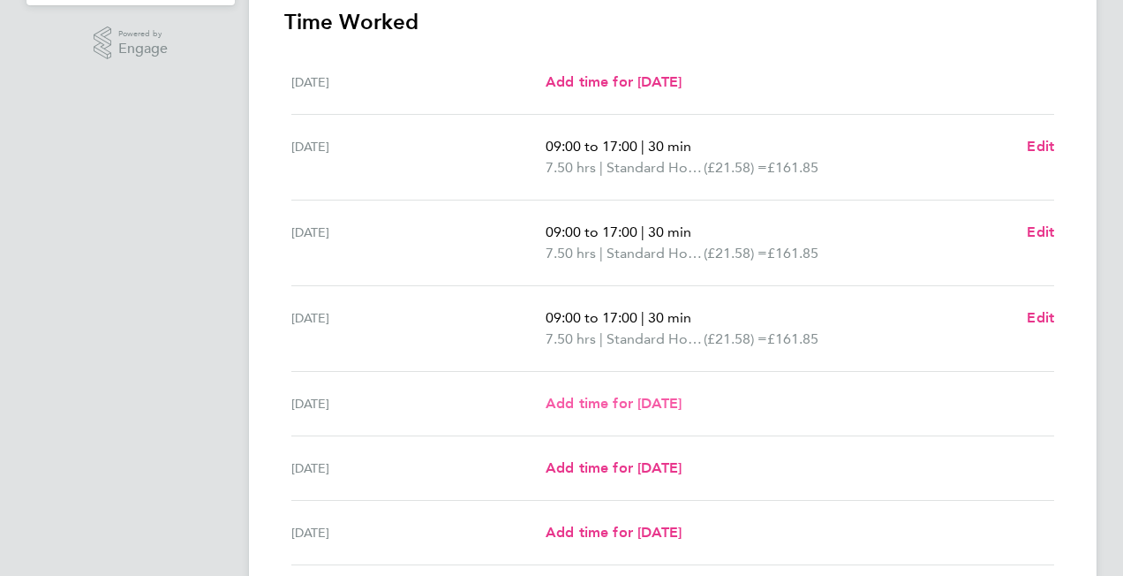
click at [614, 401] on span "Add time for [DATE]" at bounding box center [614, 403] width 136 height 17
select select "30"
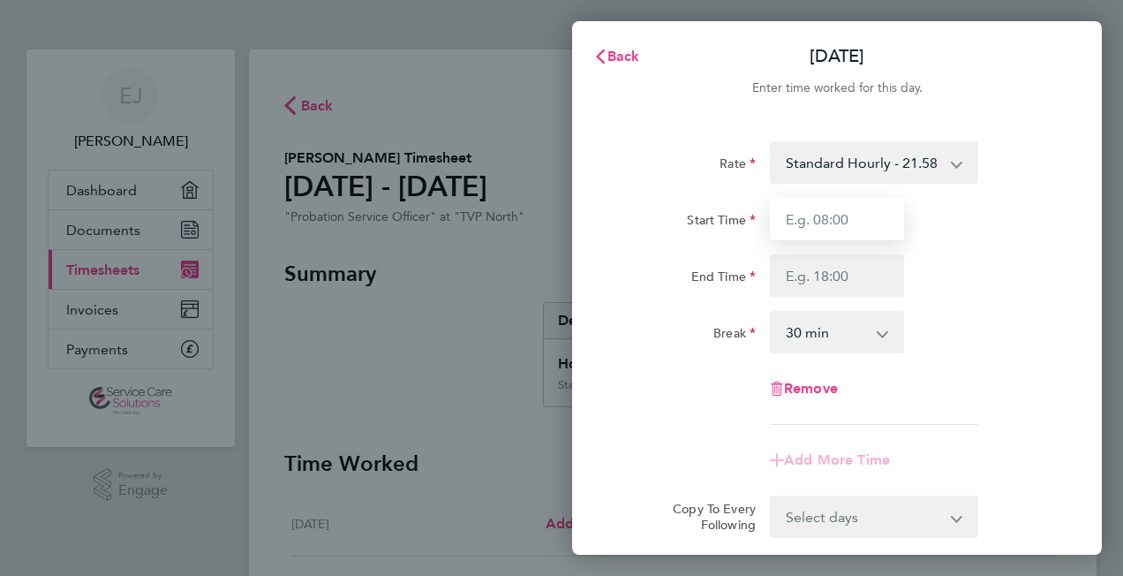
click at [806, 221] on input "Start Time" at bounding box center [837, 219] width 134 height 42
type input "09:00"
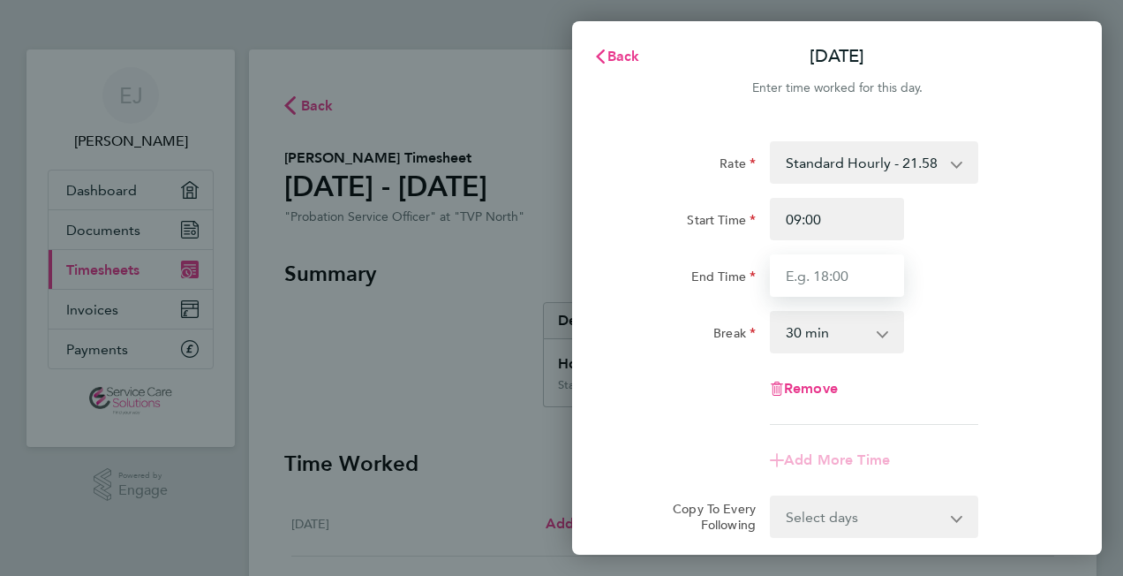
type input "17:00"
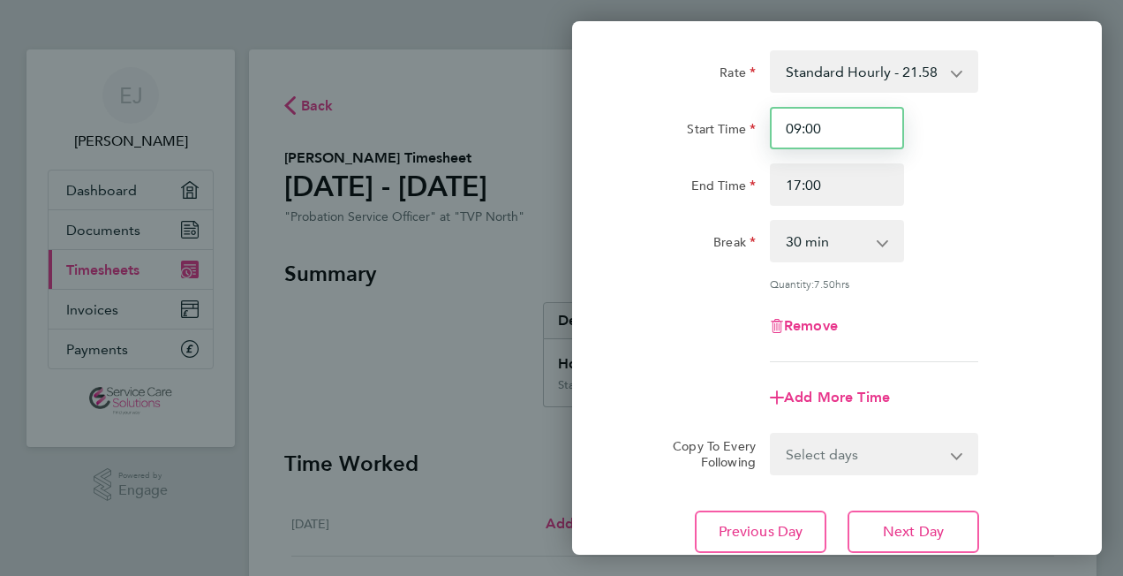
scroll to position [222, 0]
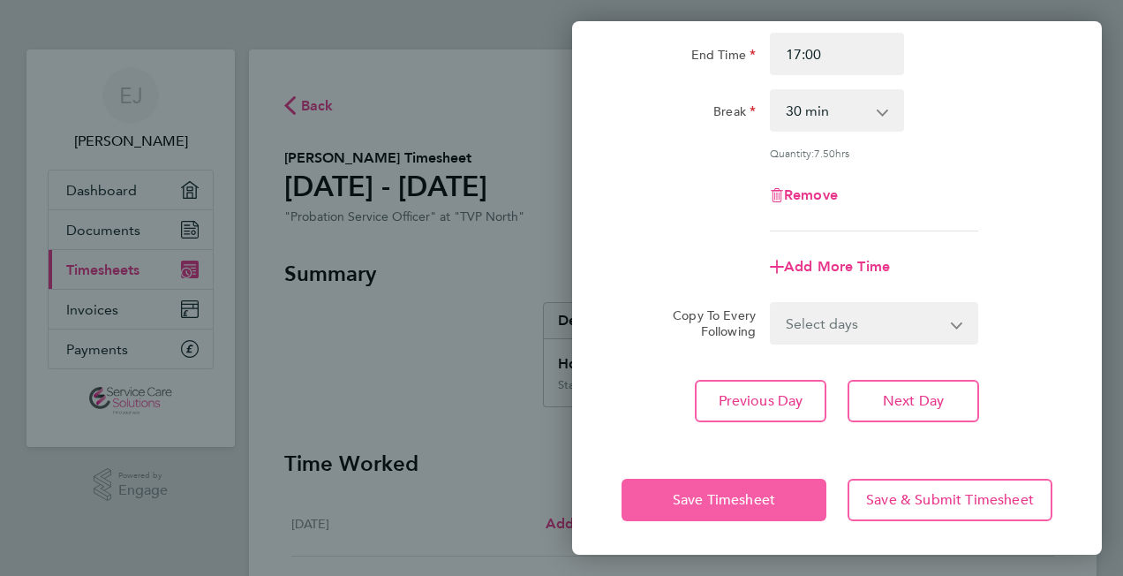
click at [705, 491] on span "Save Timesheet" at bounding box center [724, 500] width 102 height 18
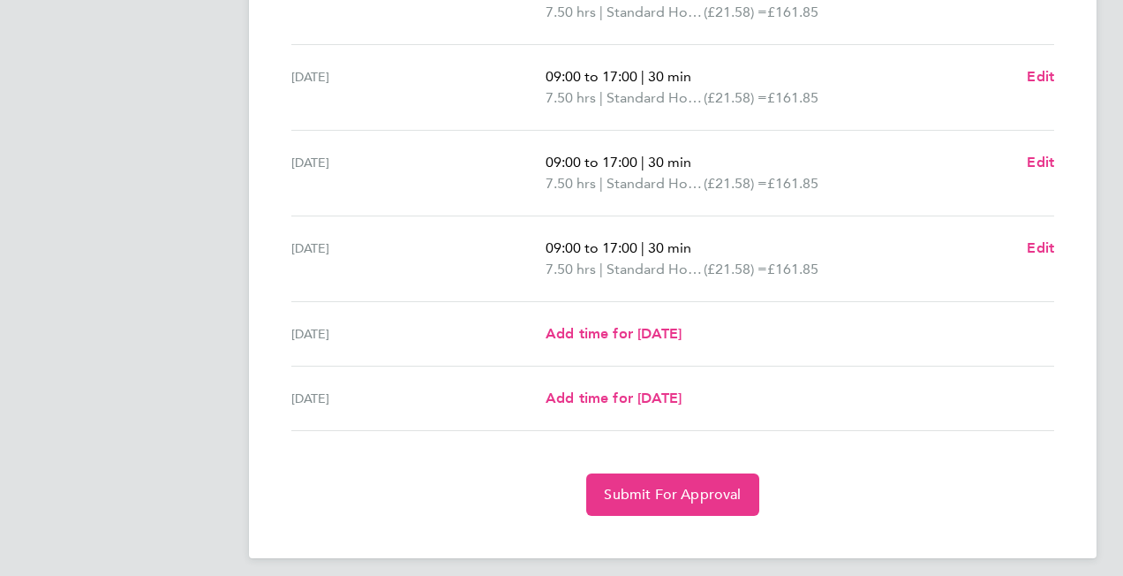
scroll to position [605, 0]
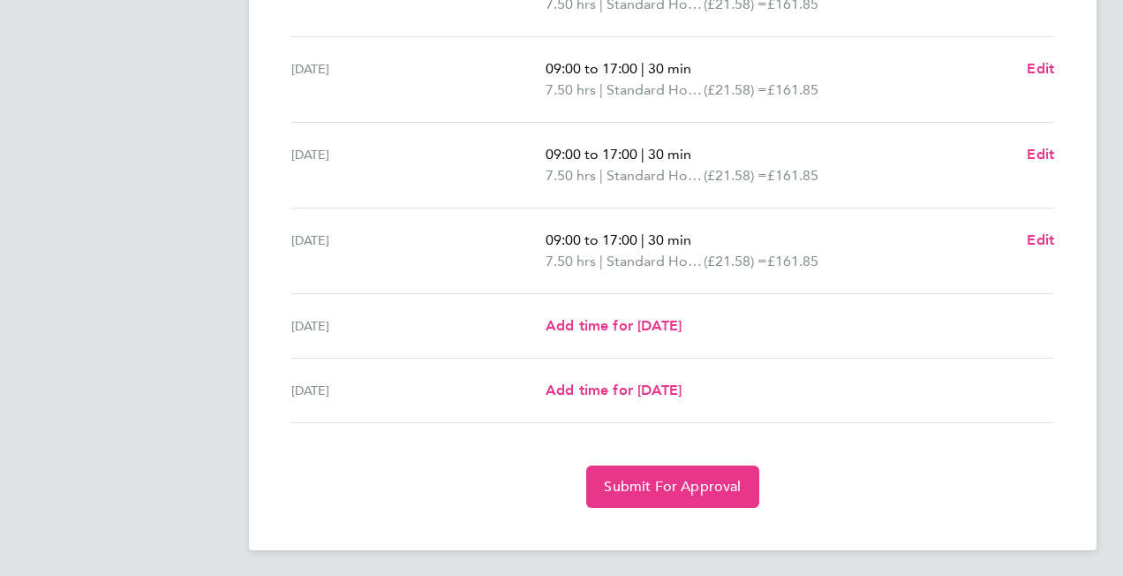
click at [957, 449] on section "Time Worked [DATE] Add time for [DATE] Add time for [DATE] [DATE] 09:00 to 17:0…" at bounding box center [672, 176] width 777 height 663
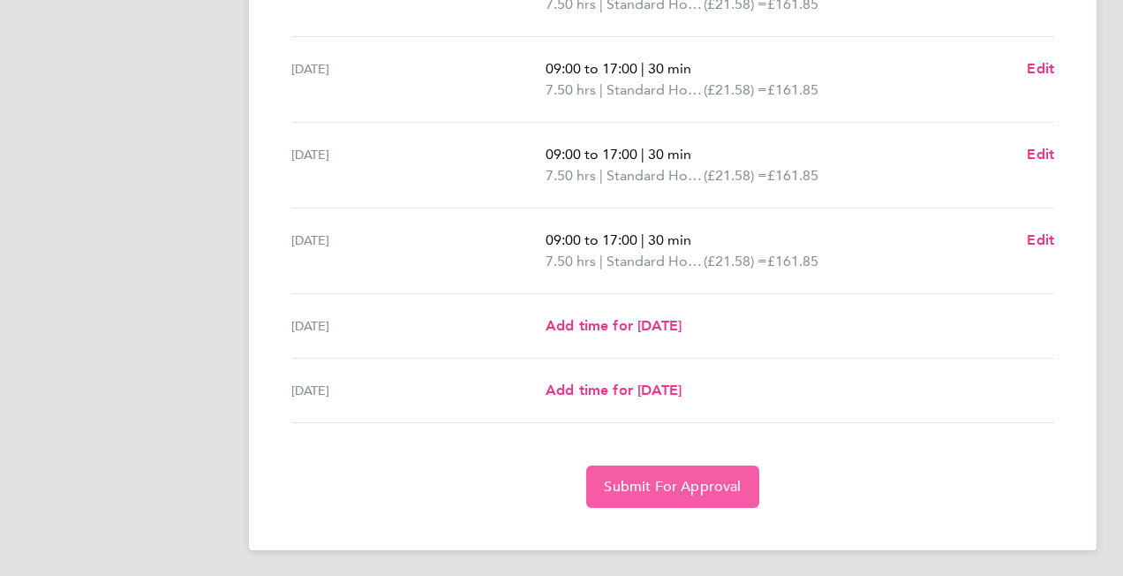
click at [655, 487] on span "Submit For Approval" at bounding box center [672, 487] width 137 height 18
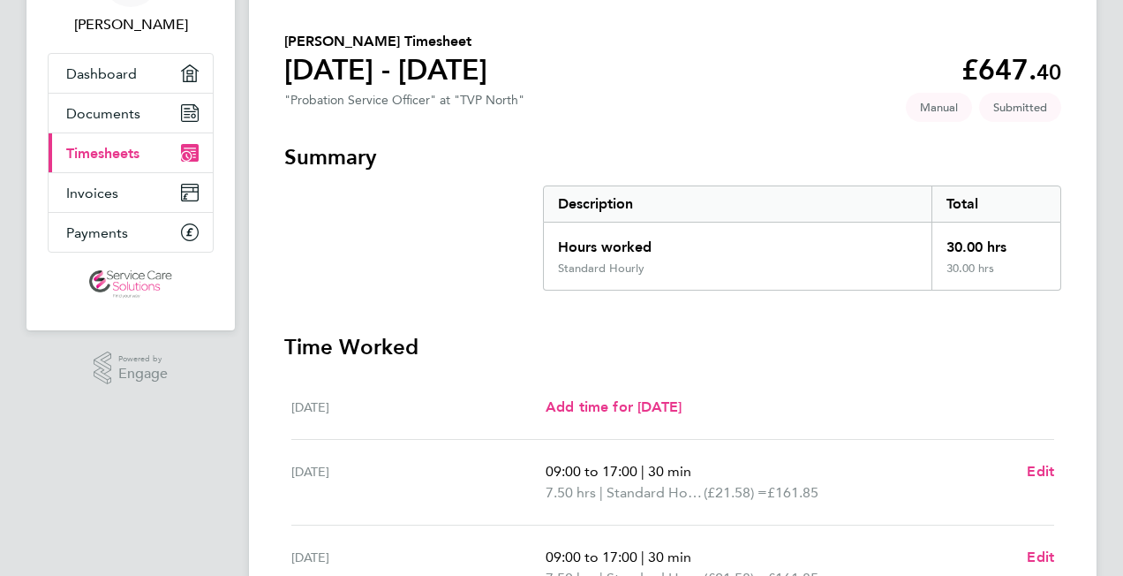
scroll to position [0, 0]
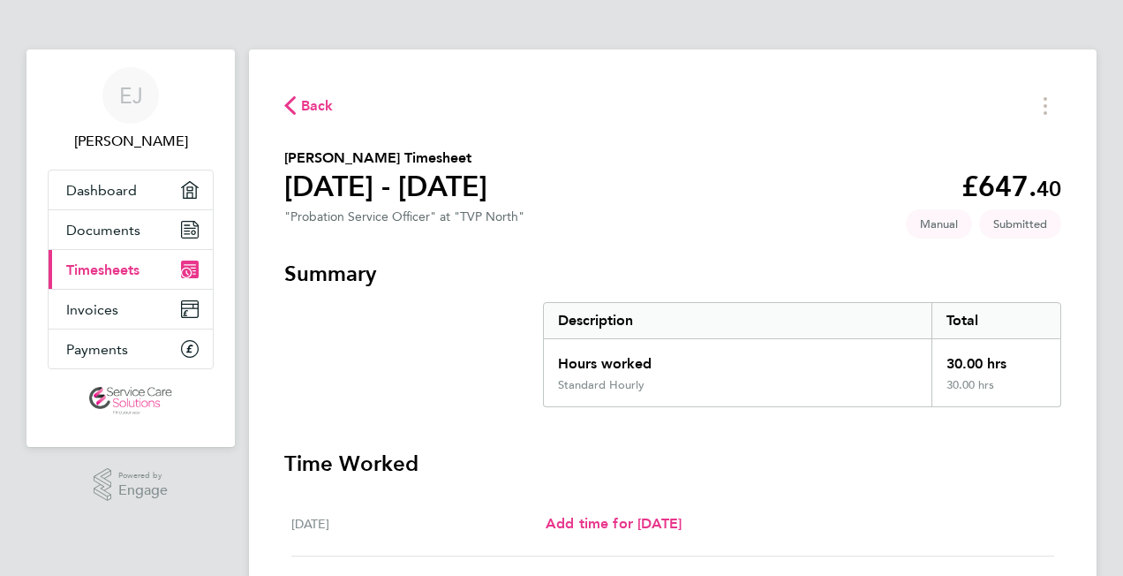
click at [714, 159] on section "[PERSON_NAME] Timesheet [DATE] - [DATE] £647. 40 "Probation Service Officer" at…" at bounding box center [672, 189] width 777 height 84
click at [141, 143] on span "[PERSON_NAME]" at bounding box center [131, 141] width 166 height 21
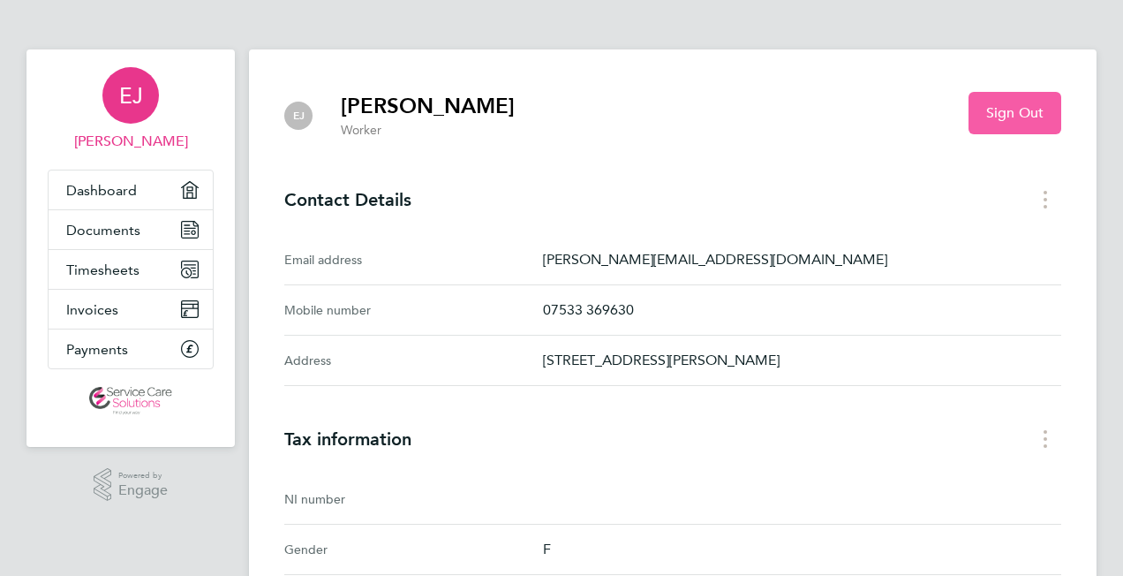
click at [1020, 115] on span "Sign Out" at bounding box center [1014, 113] width 57 height 18
